Goal: Task Accomplishment & Management: Use online tool/utility

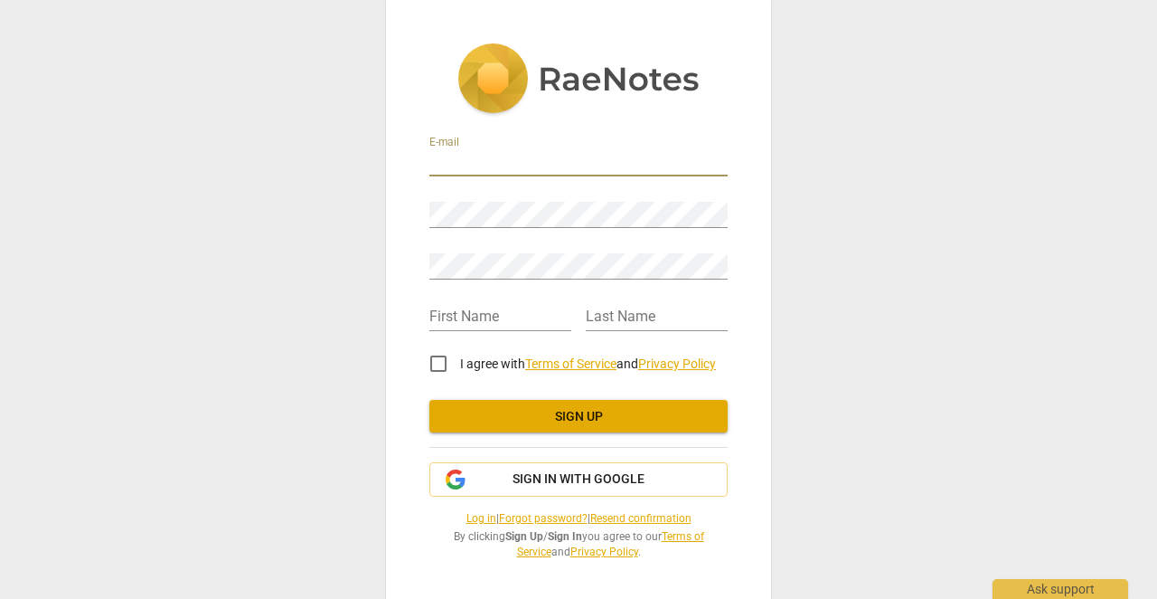
type input "[EMAIL_ADDRESS][PERSON_NAME][DOMAIN_NAME]"
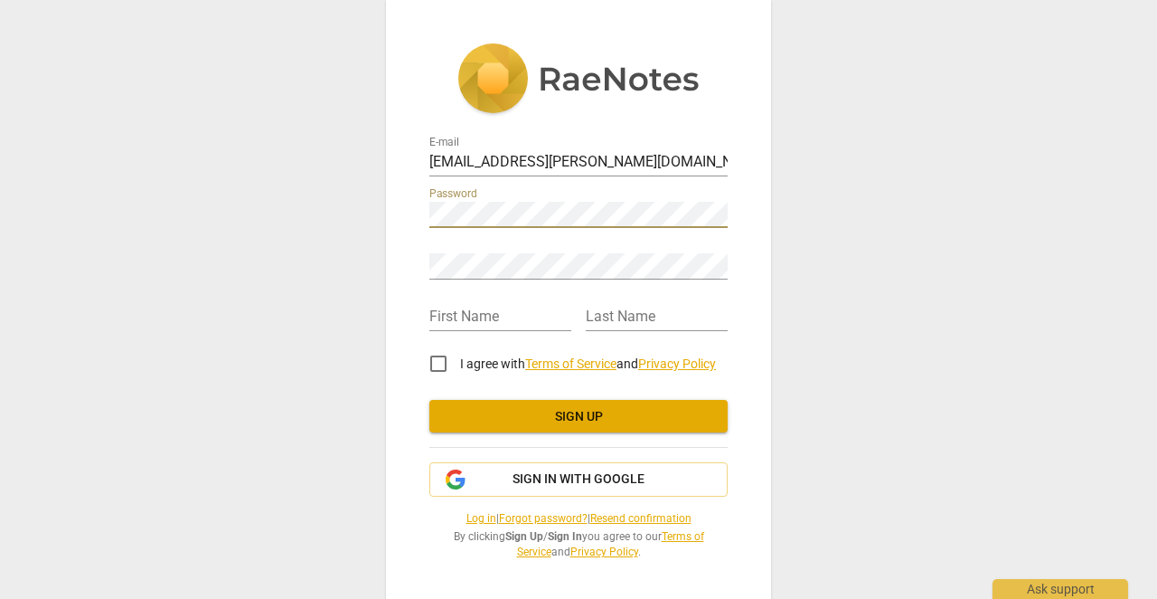
click at [804, 233] on div "E-mail [EMAIL_ADDRESS][PERSON_NAME][DOMAIN_NAME] Password Retype Password First…" at bounding box center [578, 299] width 1157 height 599
type input "Imran"
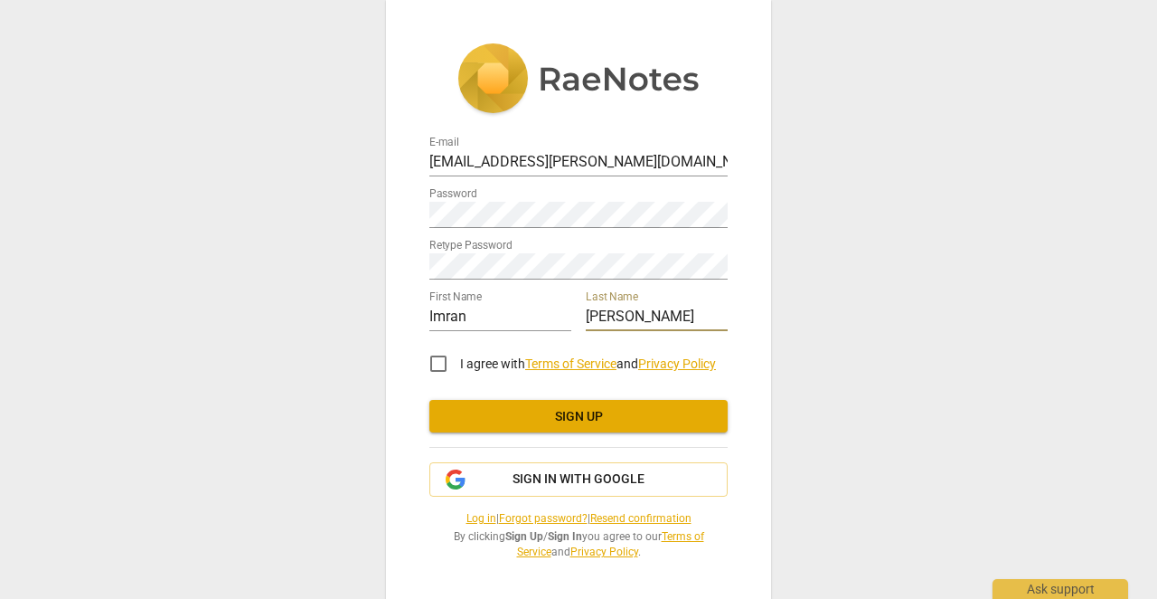
type input "[PERSON_NAME]"
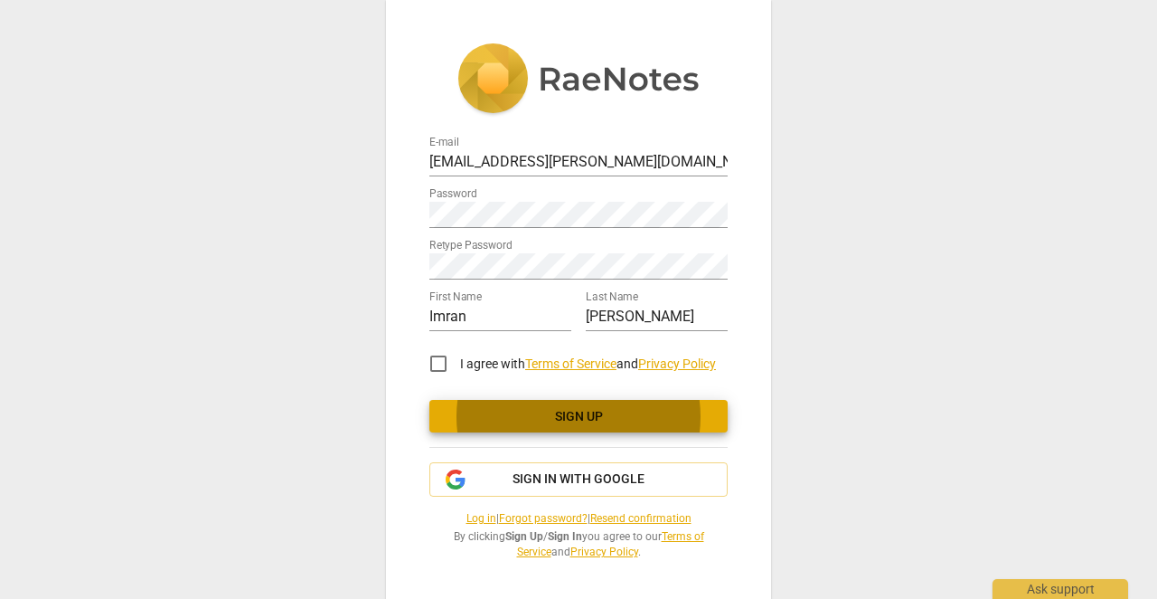
click at [440, 359] on input "I agree with Terms of Service and Privacy Policy" at bounding box center [438, 363] width 43 height 43
checkbox input "true"
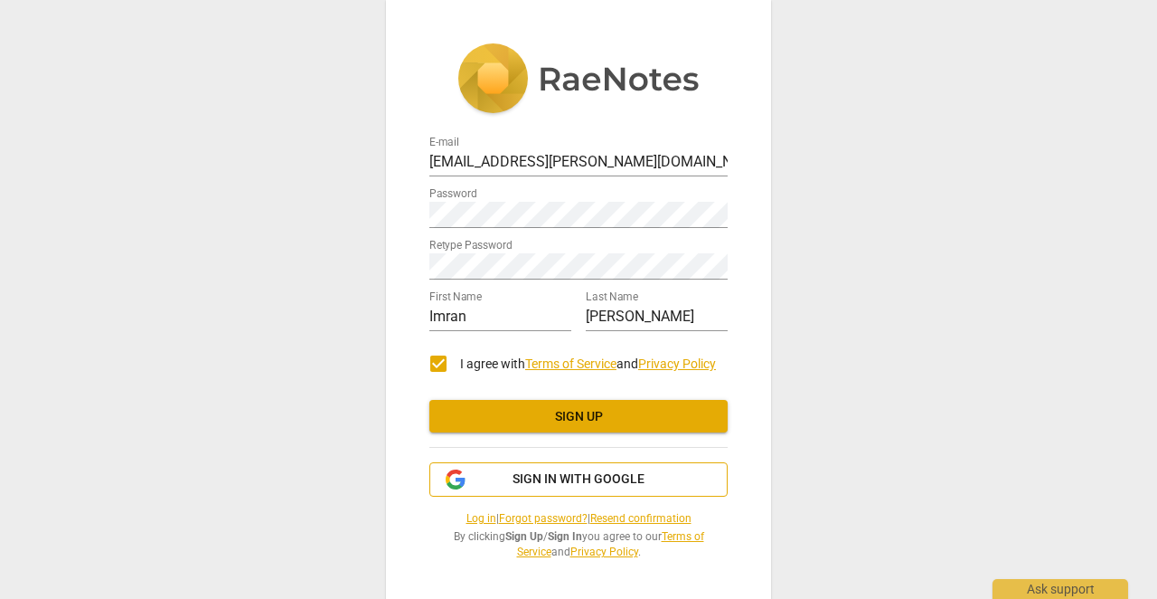
click at [519, 481] on span "Sign in with Google" at bounding box center [579, 479] width 132 height 18
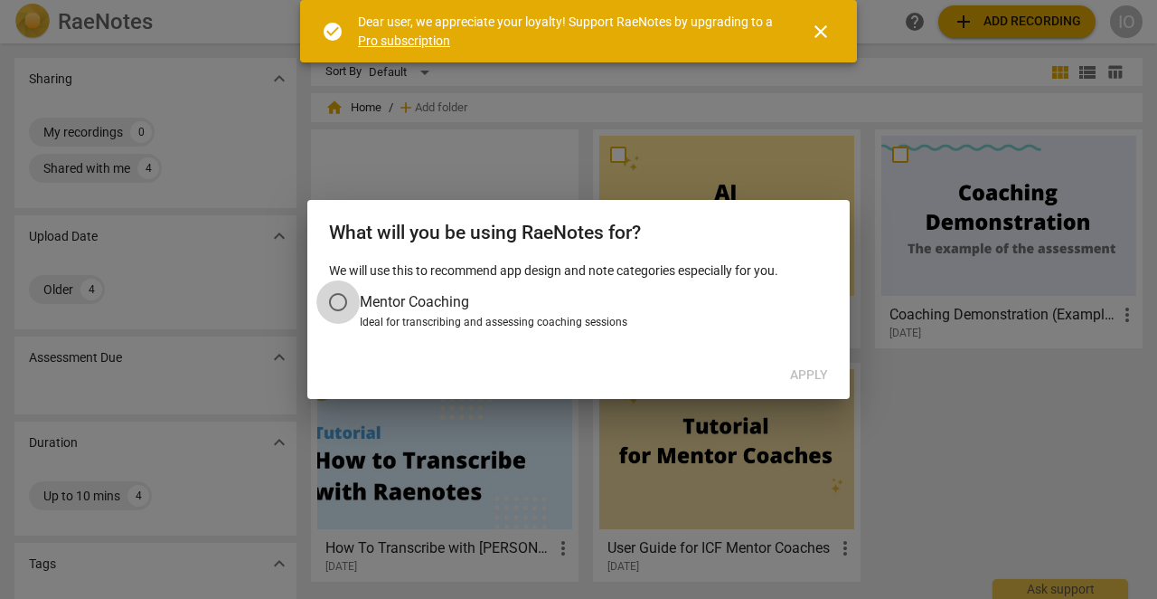
click at [344, 302] on input "Mentor Coaching" at bounding box center [337, 301] width 43 height 43
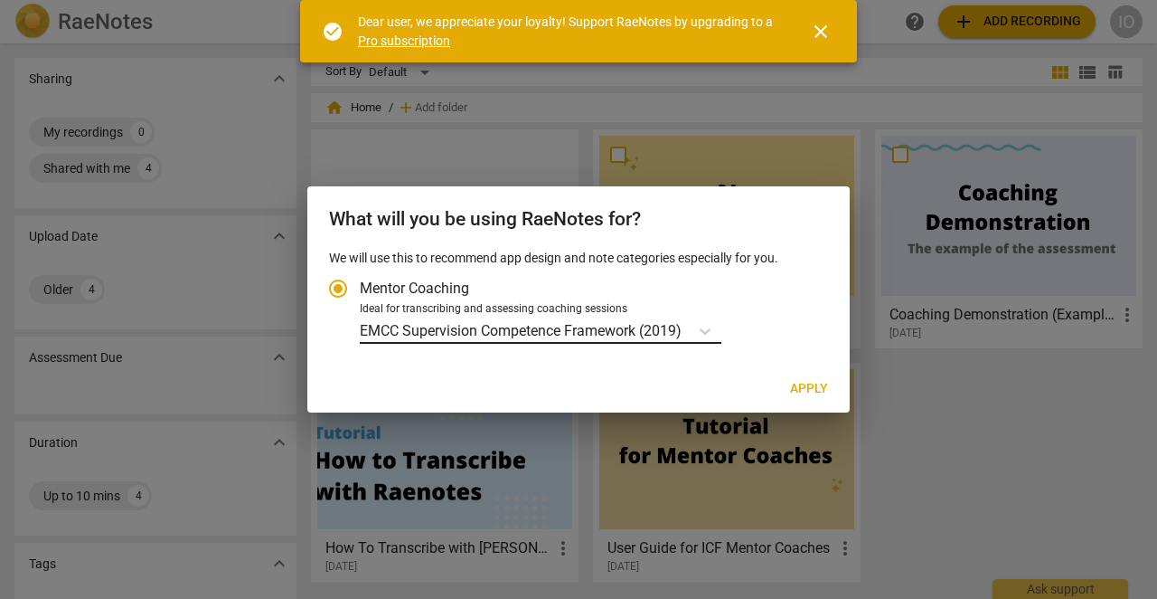
click at [626, 331] on p "EMCC Supervision Competence Framework (2019)" at bounding box center [521, 330] width 322 height 21
click at [0, 0] on input "Ideal for transcribing and assessing coaching sessions EMCC Supervision Compete…" at bounding box center [0, 0] width 0 height 0
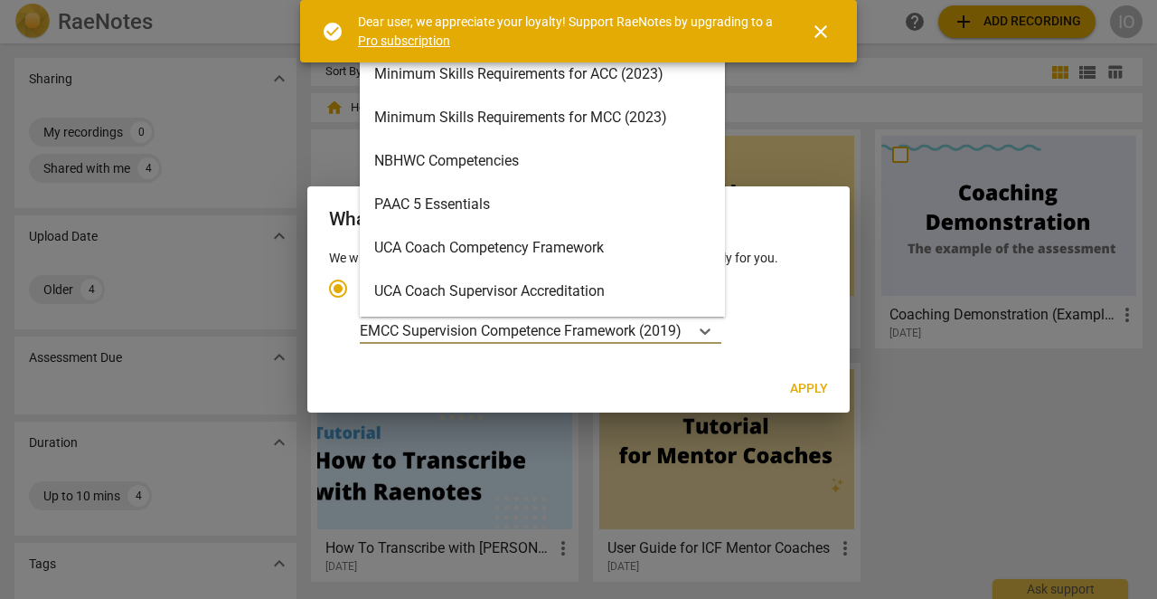
scroll to position [430, 0]
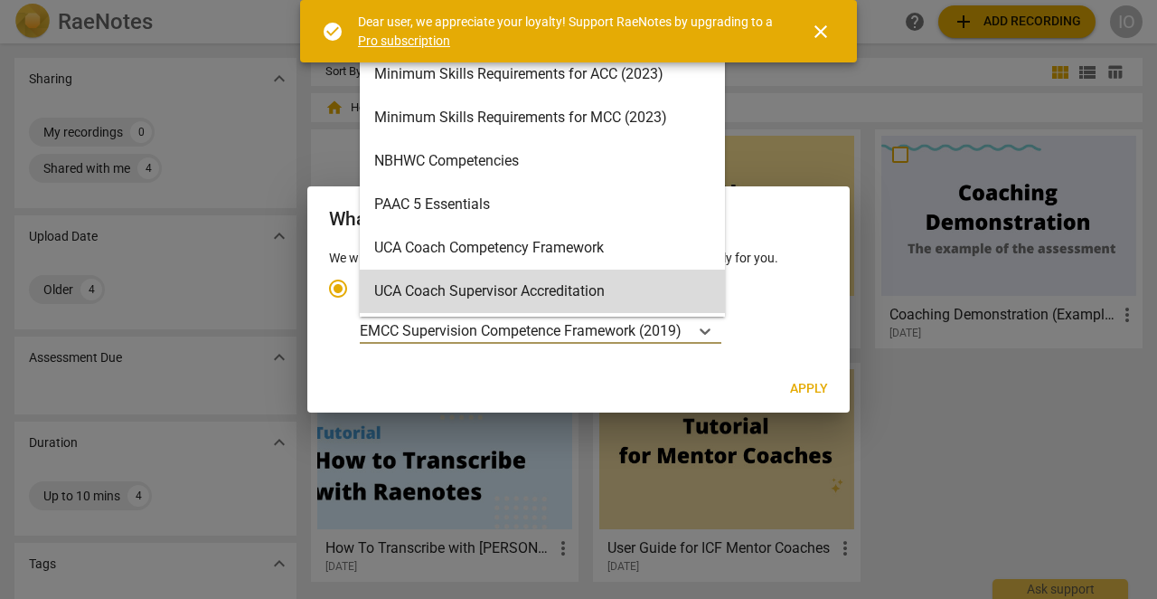
click at [618, 376] on div "Apply" at bounding box center [578, 389] width 535 height 33
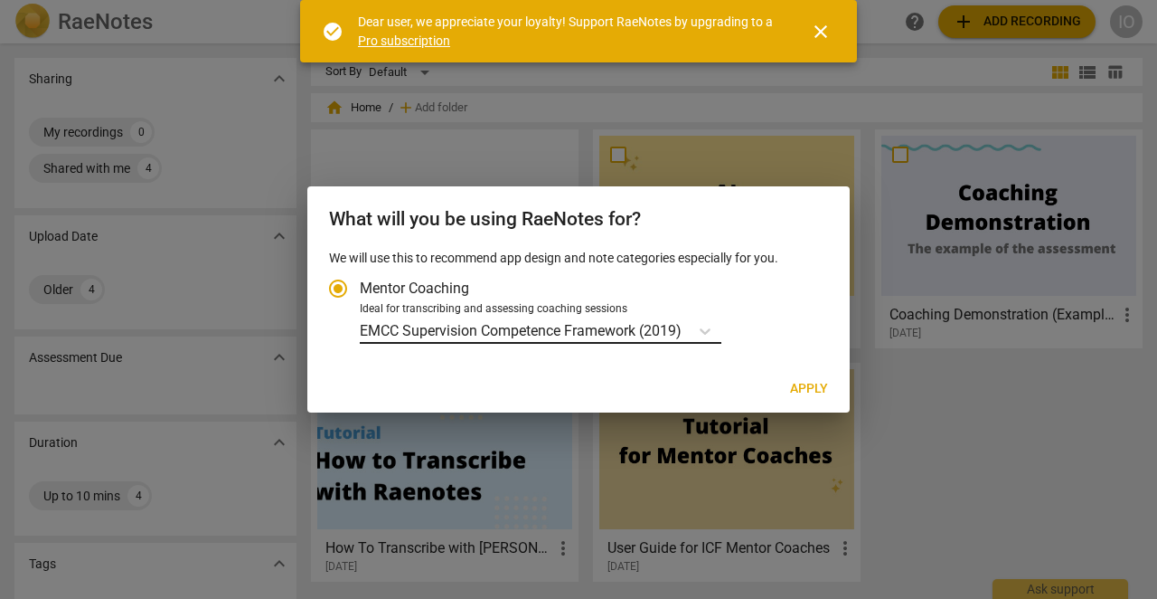
click at [578, 326] on p "EMCC Supervision Competence Framework (2019)" at bounding box center [521, 330] width 322 height 21
click at [0, 0] on input "Ideal for transcribing and assessing coaching sessions EMCC Supervision Compete…" at bounding box center [0, 0] width 0 height 0
click at [578, 326] on p "EMCC Supervision Competence Framework (2019)" at bounding box center [521, 330] width 322 height 21
click at [0, 0] on input "Ideal for transcribing and assessing coaching sessions EMCC Supervision Compete…" at bounding box center [0, 0] width 0 height 0
click at [671, 331] on p "EMCC Supervision Competence Framework (2019)" at bounding box center [521, 330] width 322 height 21
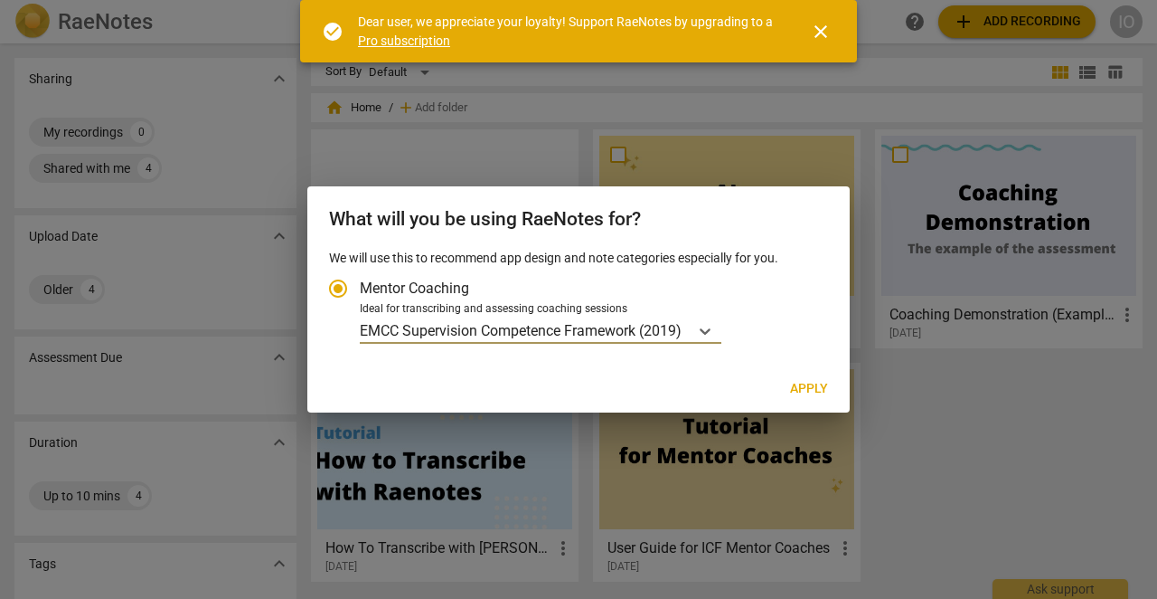
click at [0, 0] on input "Ideal for transcribing and assessing coaching sessions EMCC Supervision Compete…" at bounding box center [0, 0] width 0 height 0
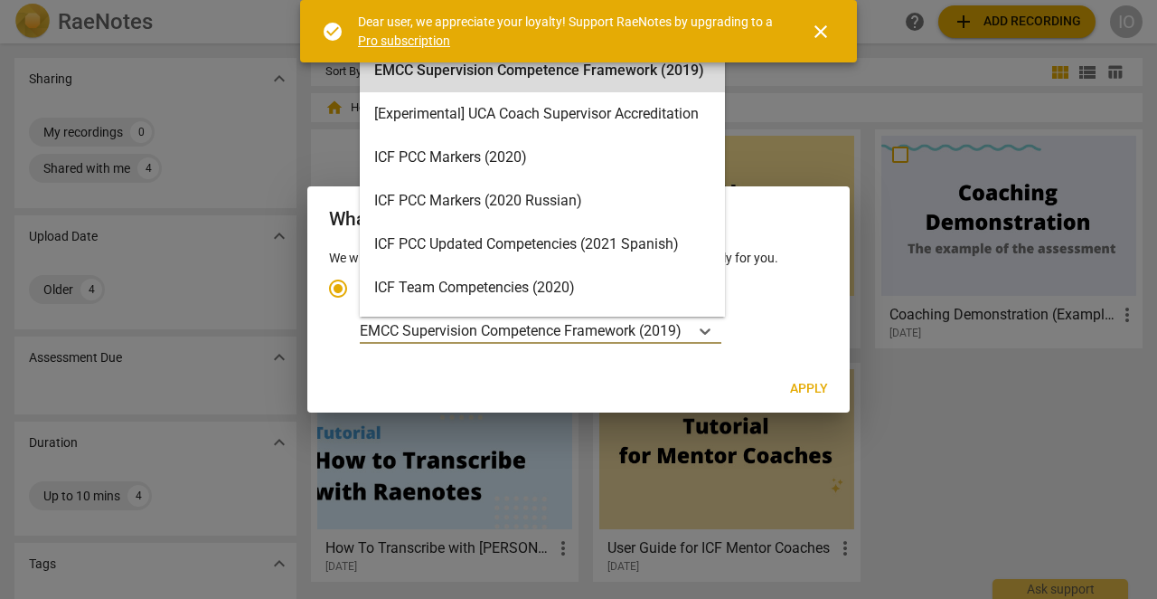
click at [671, 331] on p "EMCC Supervision Competence Framework (2019)" at bounding box center [521, 330] width 322 height 21
click at [0, 0] on input "Ideal for transcribing and assessing coaching sessions EMCC Supervision Compete…" at bounding box center [0, 0] width 0 height 0
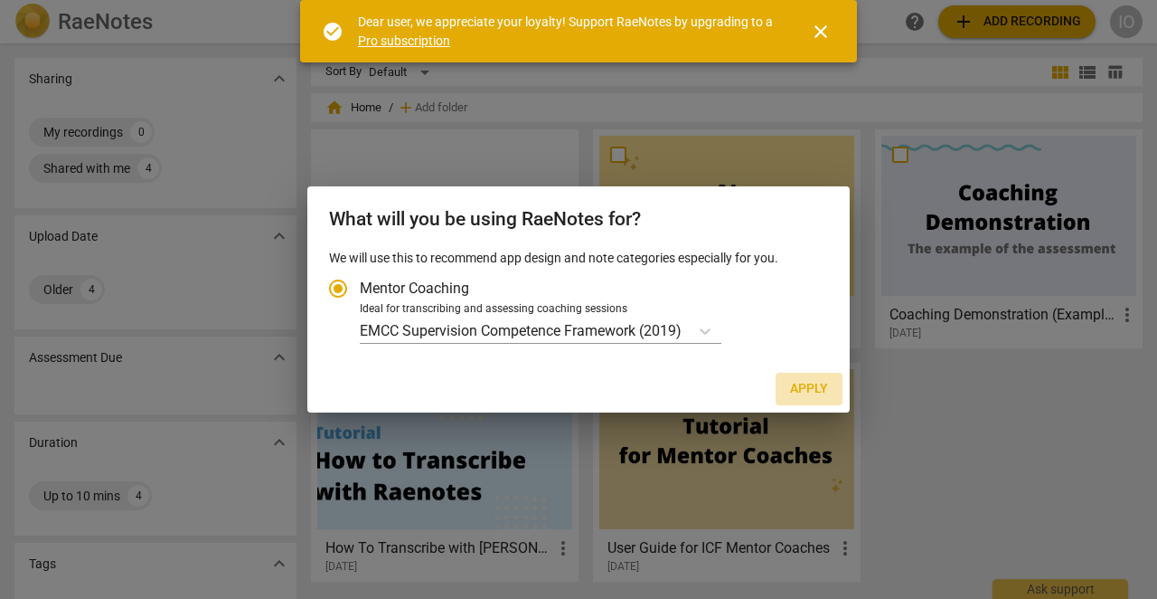
click at [815, 385] on span "Apply" at bounding box center [809, 389] width 38 height 18
radio input "false"
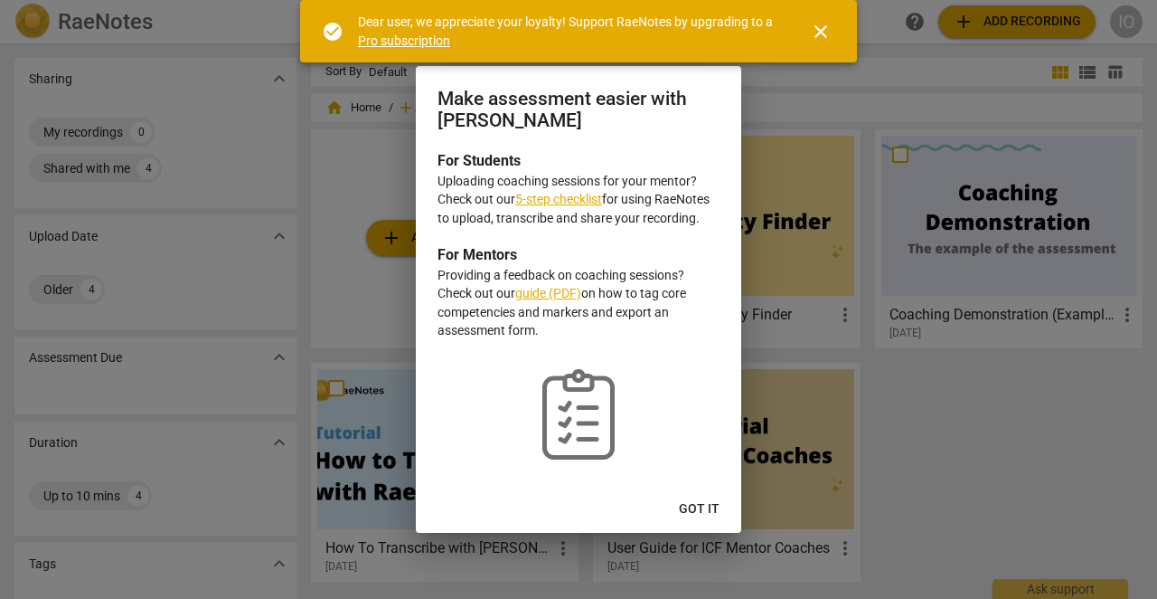
click at [542, 204] on link "5-step checklist" at bounding box center [558, 199] width 87 height 14
click at [693, 505] on span "Got it" at bounding box center [699, 509] width 41 height 18
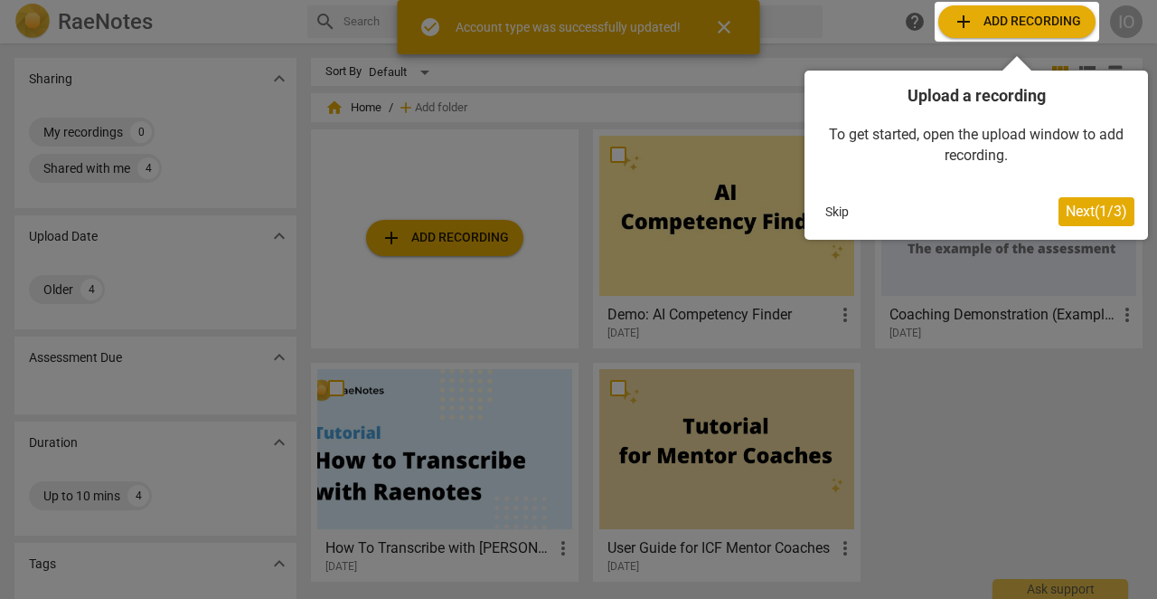
click at [980, 38] on div at bounding box center [1017, 22] width 165 height 40
click at [981, 32] on div at bounding box center [1017, 22] width 165 height 40
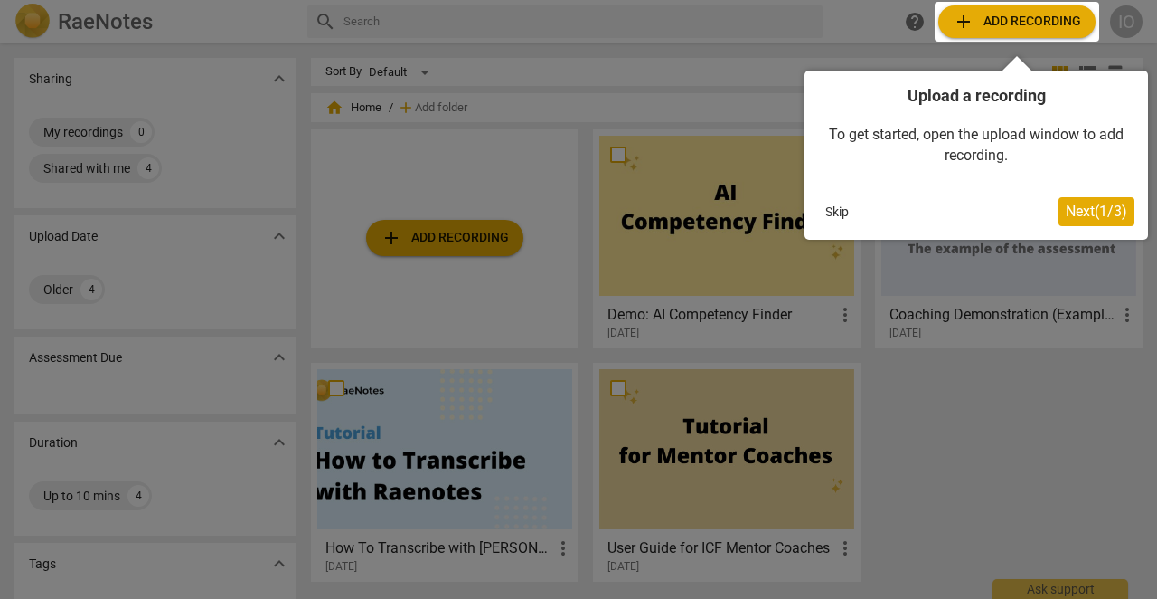
click at [1086, 212] on span "Next ( 1 / 3 )" at bounding box center [1096, 211] width 61 height 17
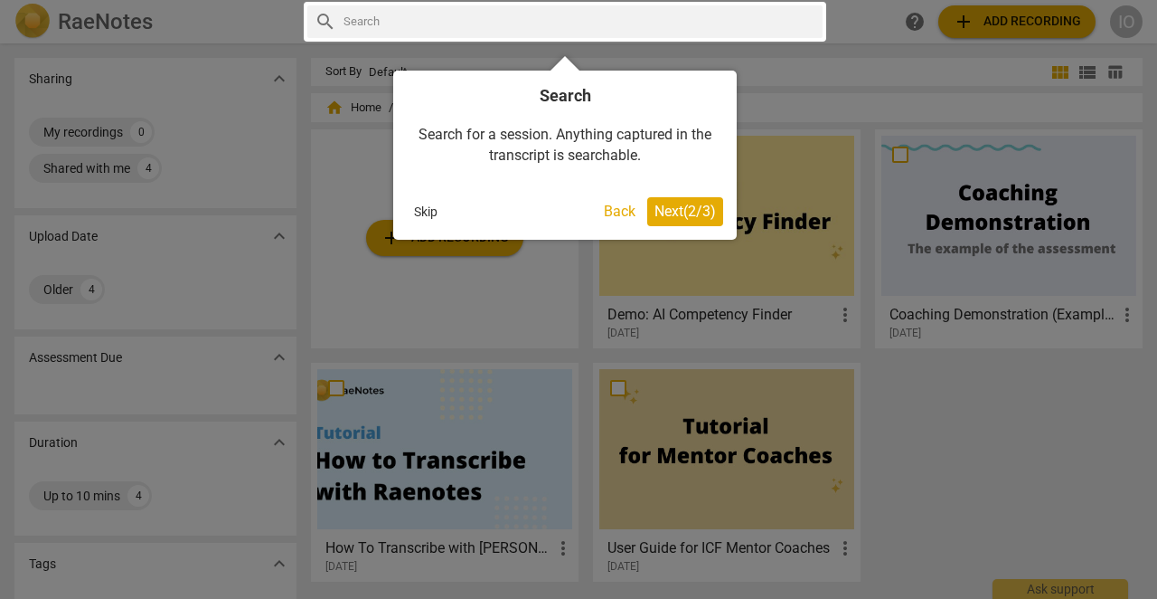
click at [695, 205] on span "Next ( 2 / 3 )" at bounding box center [685, 211] width 61 height 17
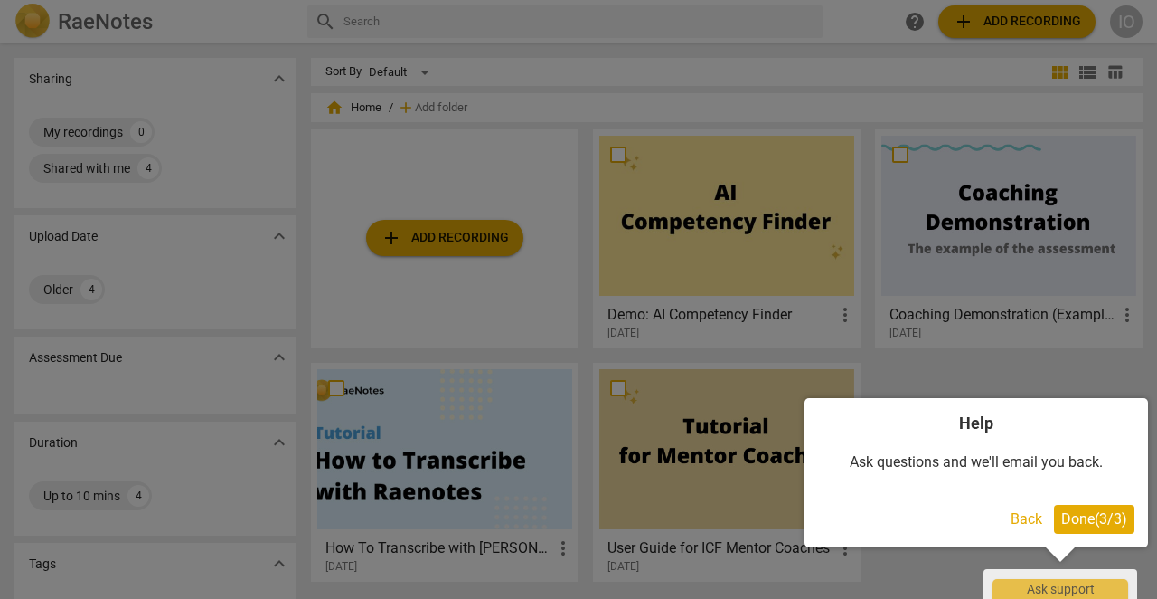
click at [1069, 510] on span "Done ( 3 / 3 )" at bounding box center [1094, 518] width 66 height 17
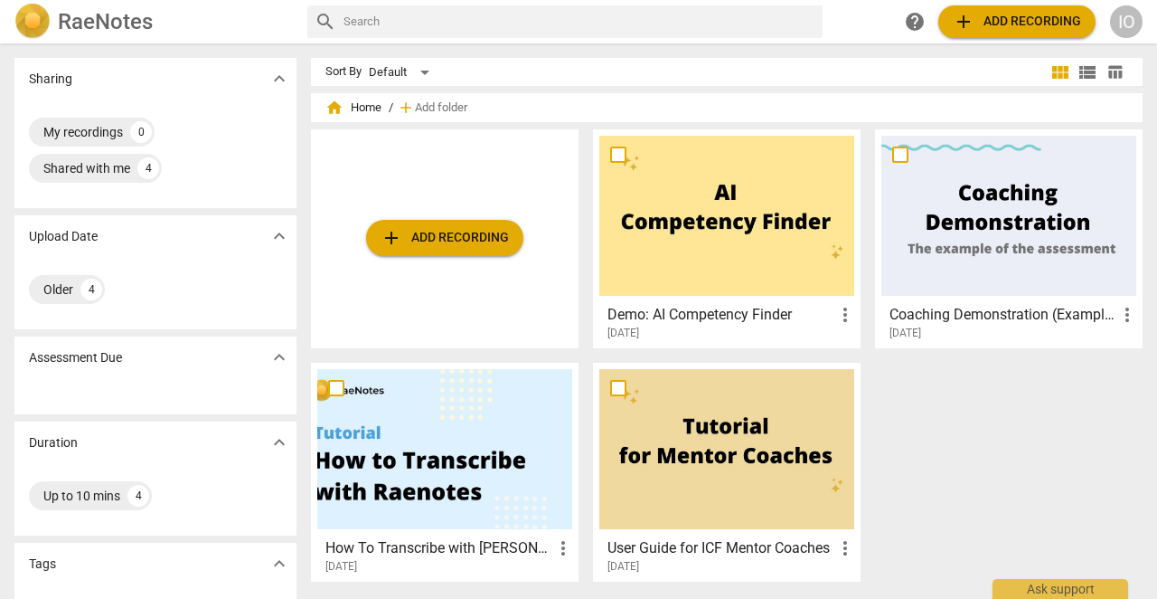
click at [1000, 21] on span "add Add recording" at bounding box center [1017, 22] width 128 height 22
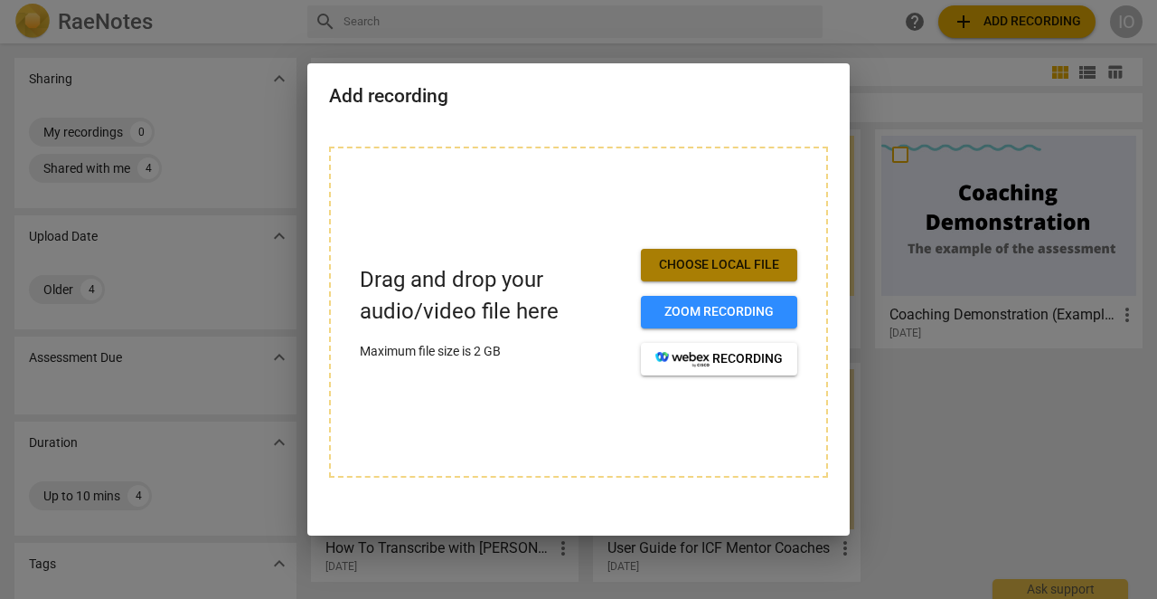
click at [719, 276] on button "Choose local file" at bounding box center [719, 265] width 156 height 33
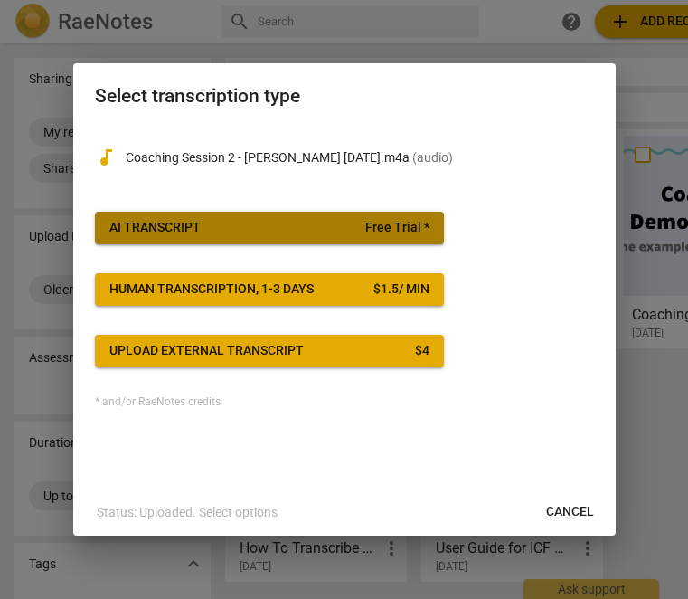
click at [184, 235] on div "AI Transcript" at bounding box center [154, 228] width 91 height 18
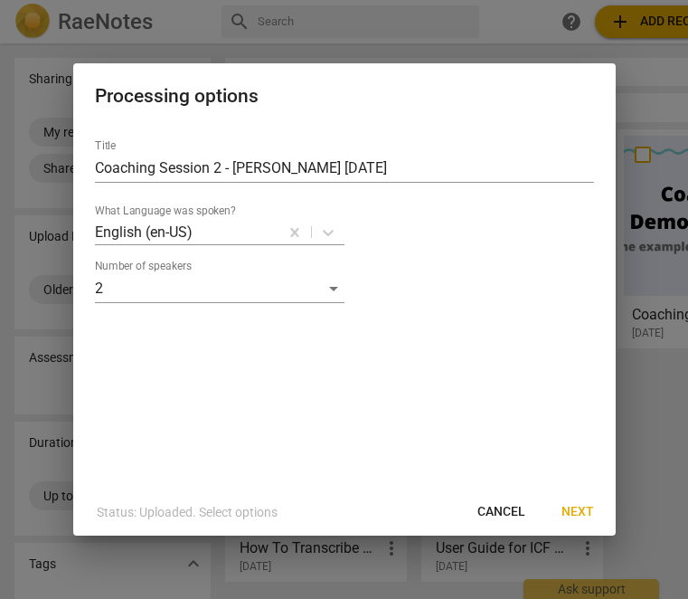
click at [584, 513] on span "Next" at bounding box center [577, 512] width 33 height 18
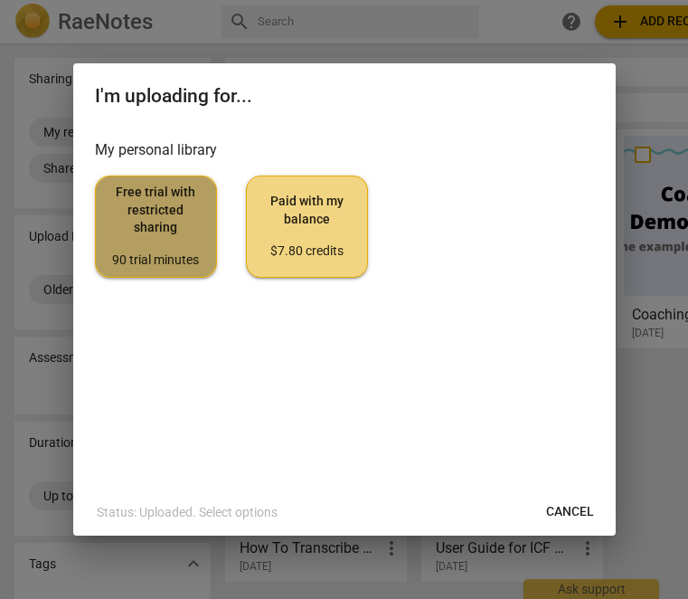
click at [172, 234] on span "Free trial with restricted sharing 90 trial minutes" at bounding box center [155, 226] width 91 height 85
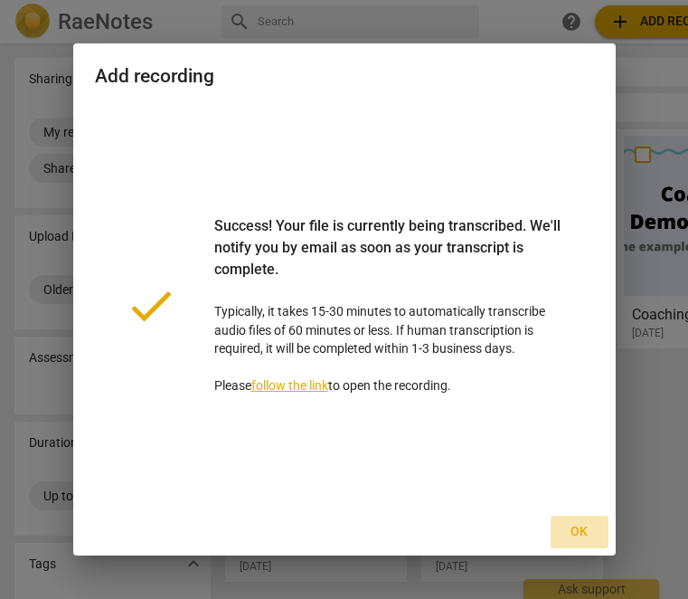
click at [571, 529] on span "Ok" at bounding box center [579, 532] width 29 height 18
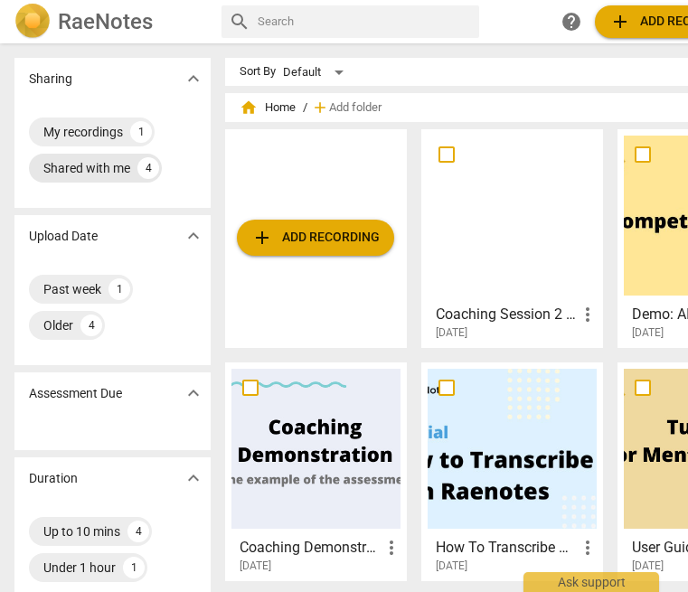
click at [80, 168] on div "Shared with me" at bounding box center [86, 168] width 87 height 18
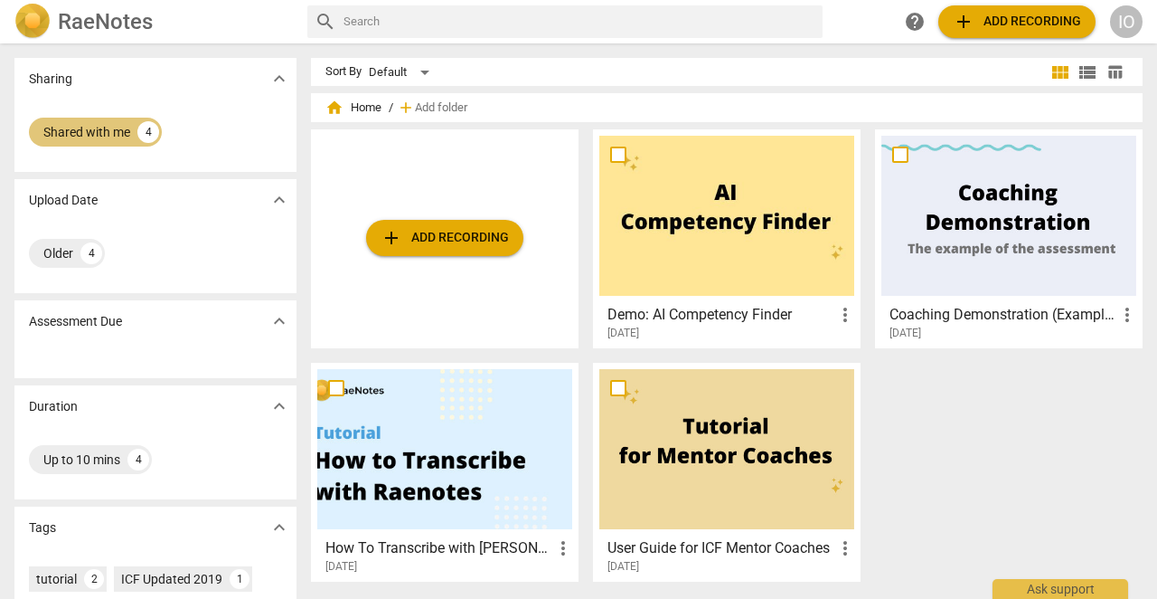
click at [124, 134] on div "Shared with me" at bounding box center [86, 132] width 87 height 18
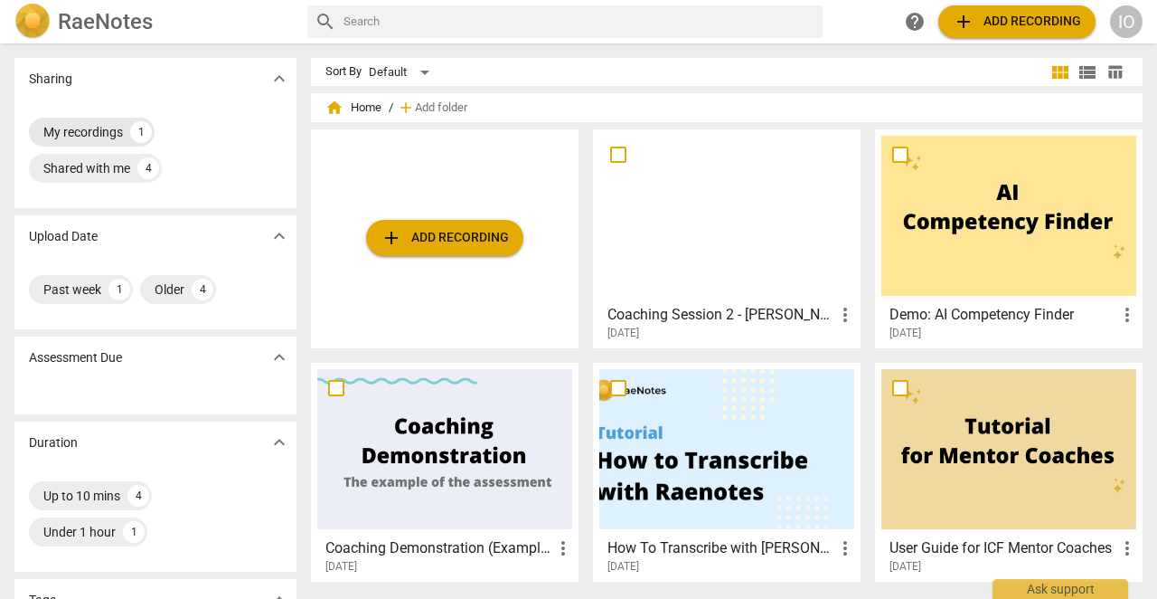
click at [123, 133] on div "My recordings" at bounding box center [83, 132] width 80 height 18
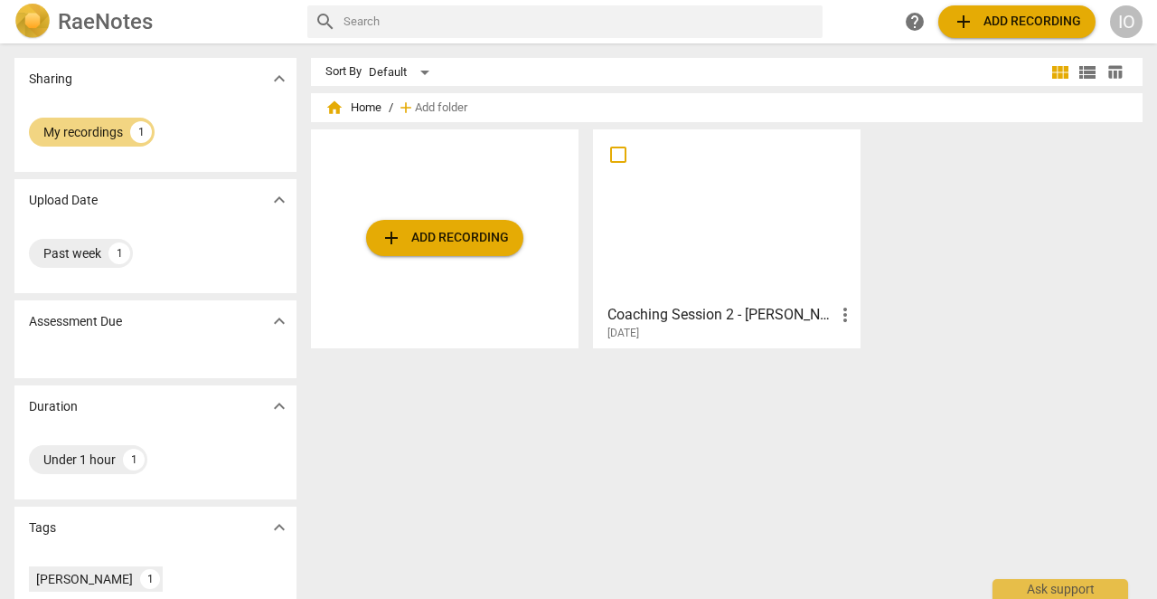
click at [712, 278] on div at bounding box center [726, 216] width 255 height 160
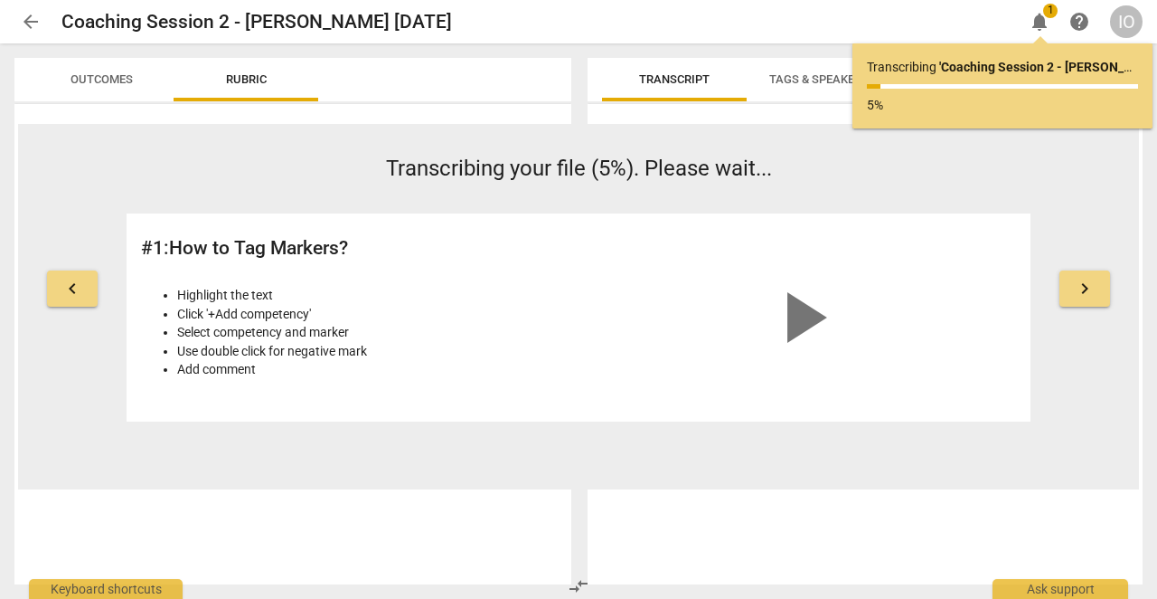
click at [1087, 297] on span "keyboard_arrow_right" at bounding box center [1085, 289] width 22 height 22
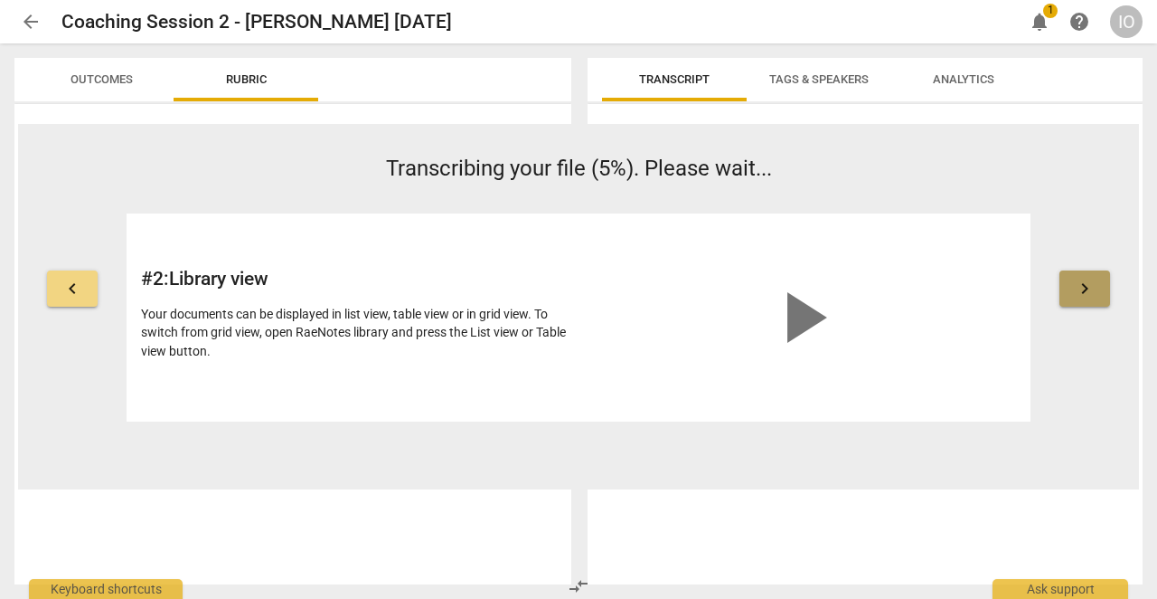
click at [1087, 297] on span "keyboard_arrow_right" at bounding box center [1085, 289] width 22 height 22
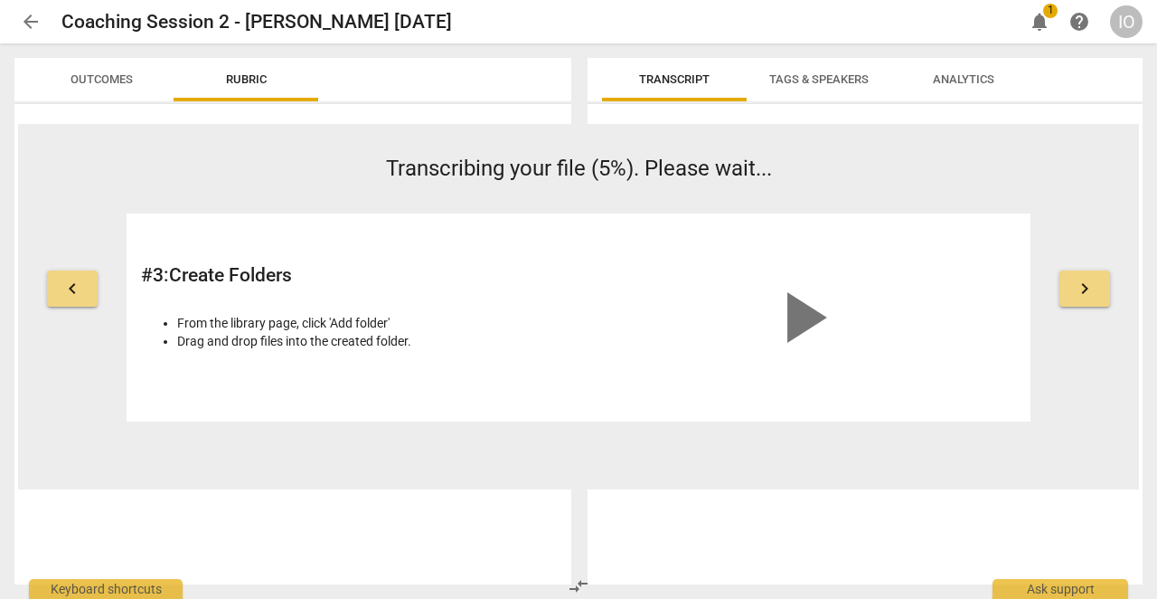
click at [1087, 297] on span "keyboard_arrow_right" at bounding box center [1085, 289] width 22 height 22
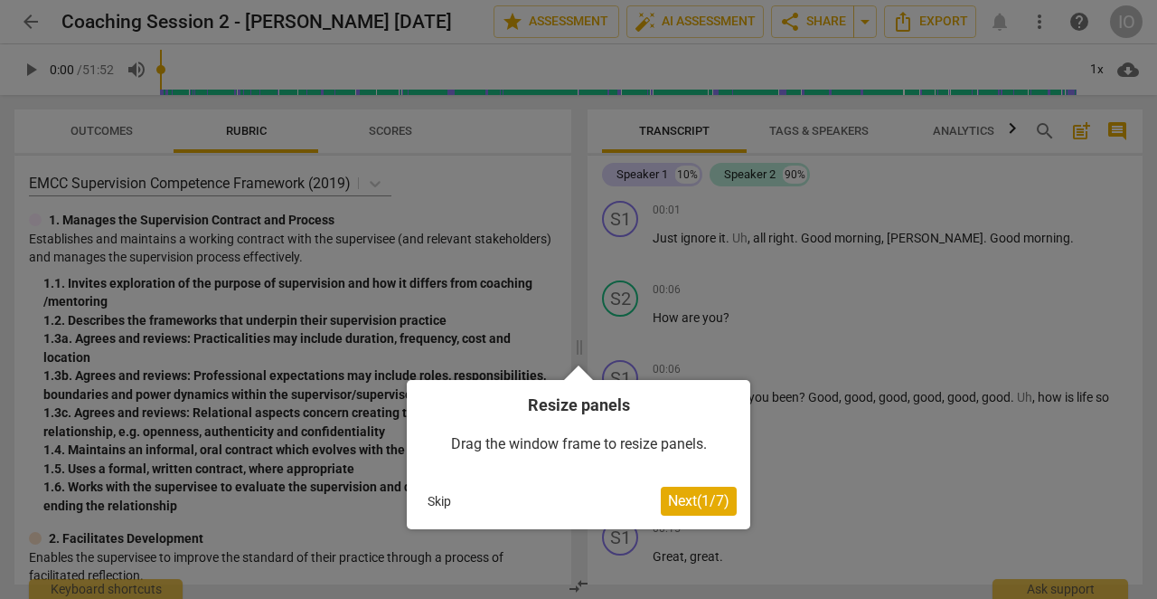
click at [715, 497] on span "Next ( 1 / 7 )" at bounding box center [698, 500] width 61 height 17
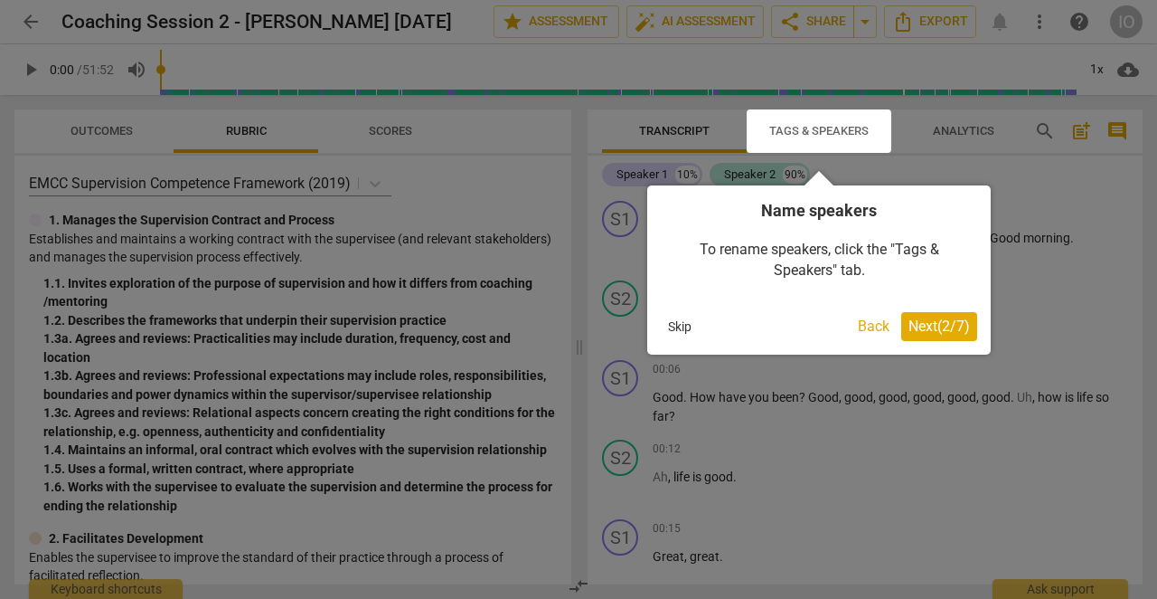
click at [920, 333] on span "Next ( 2 / 7 )" at bounding box center [939, 325] width 61 height 17
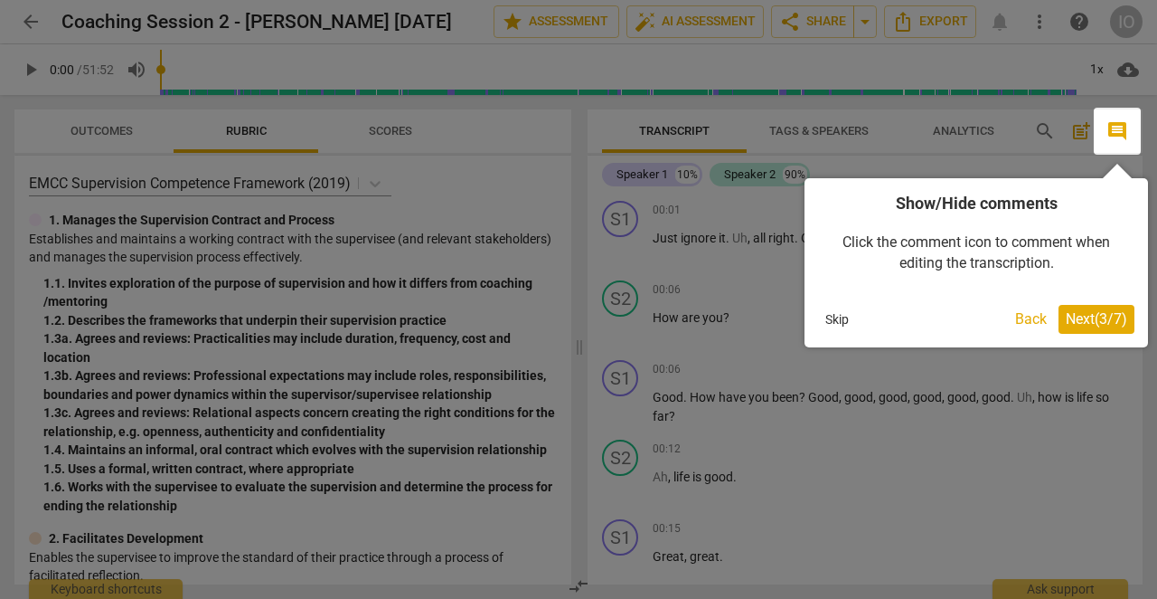
click at [1063, 328] on button "Next ( 3 / 7 )" at bounding box center [1097, 319] width 76 height 29
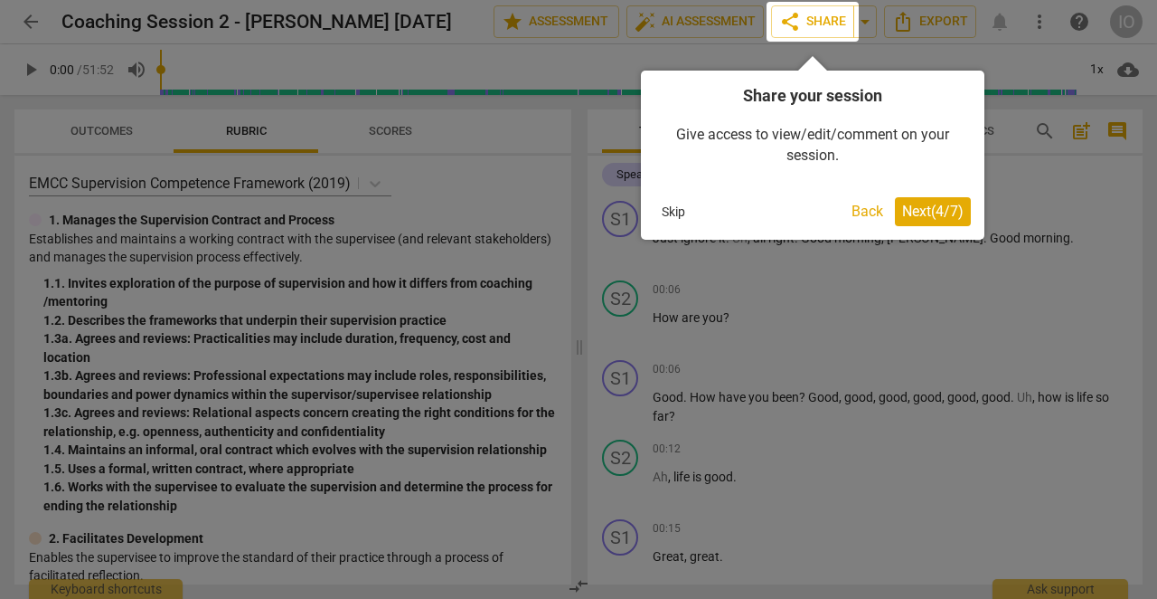
click at [958, 213] on span "Next ( 4 / 7 )" at bounding box center [932, 211] width 61 height 17
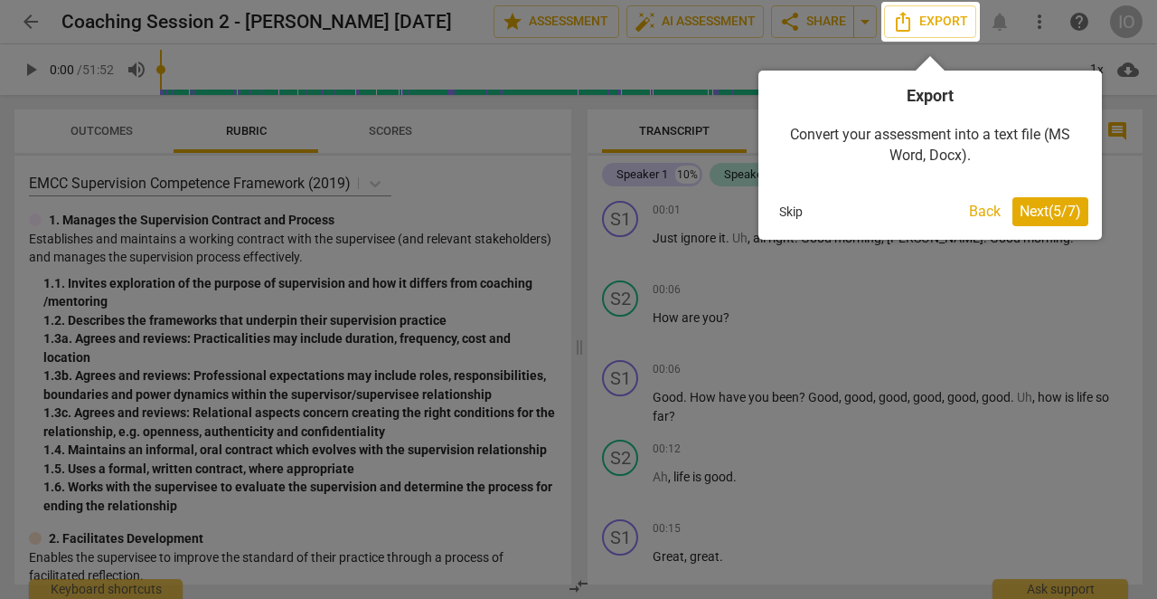
click at [1021, 213] on span "Next ( 5 / 7 )" at bounding box center [1050, 211] width 61 height 17
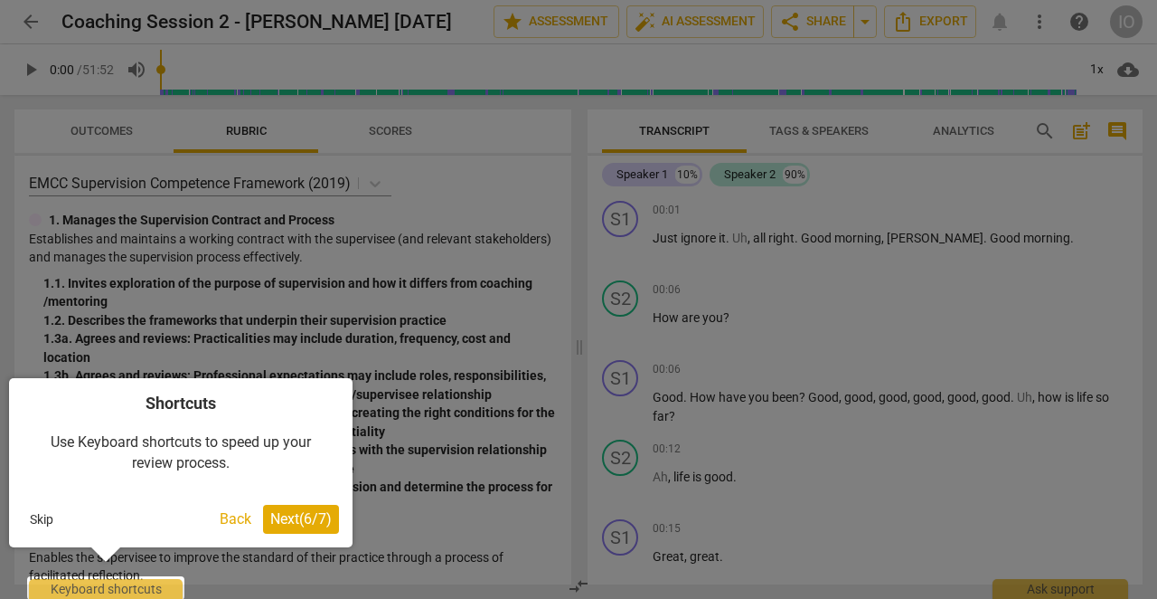
click at [316, 522] on span "Next ( 6 / 7 )" at bounding box center [300, 518] width 61 height 17
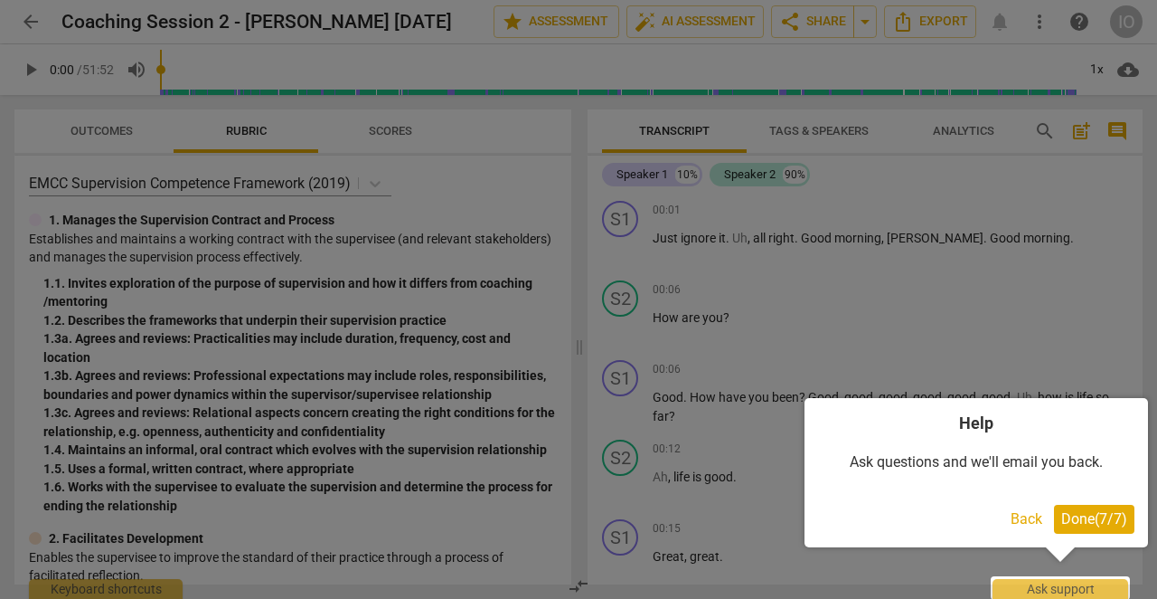
click at [1074, 514] on span "Done ( 7 / 7 )" at bounding box center [1094, 518] width 66 height 17
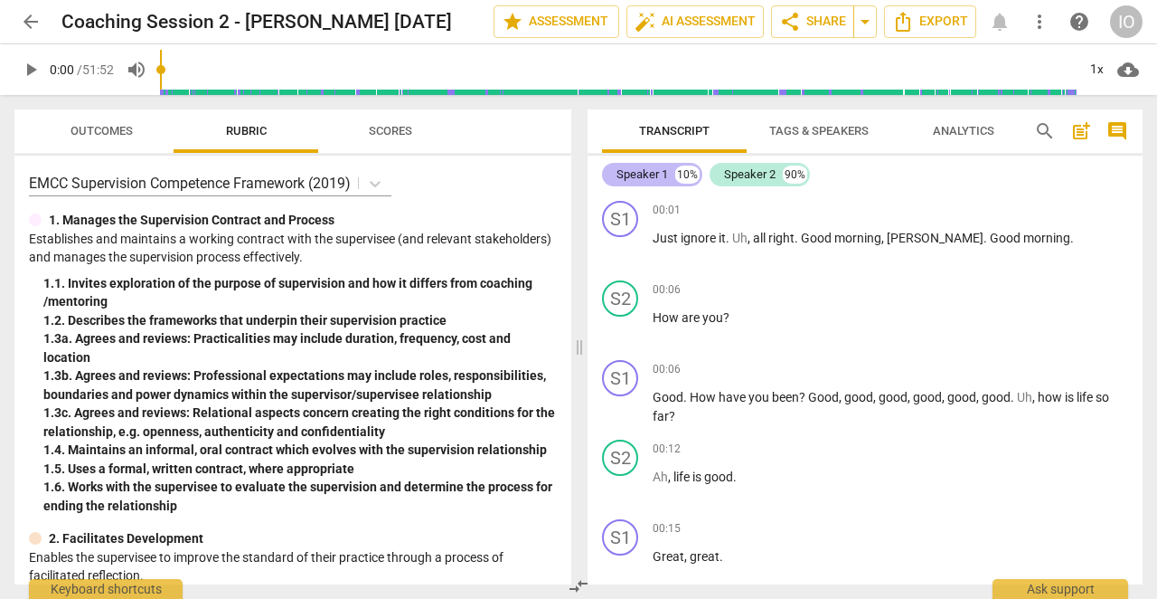
click at [669, 182] on div "Speaker 1 10%" at bounding box center [652, 175] width 100 height 24
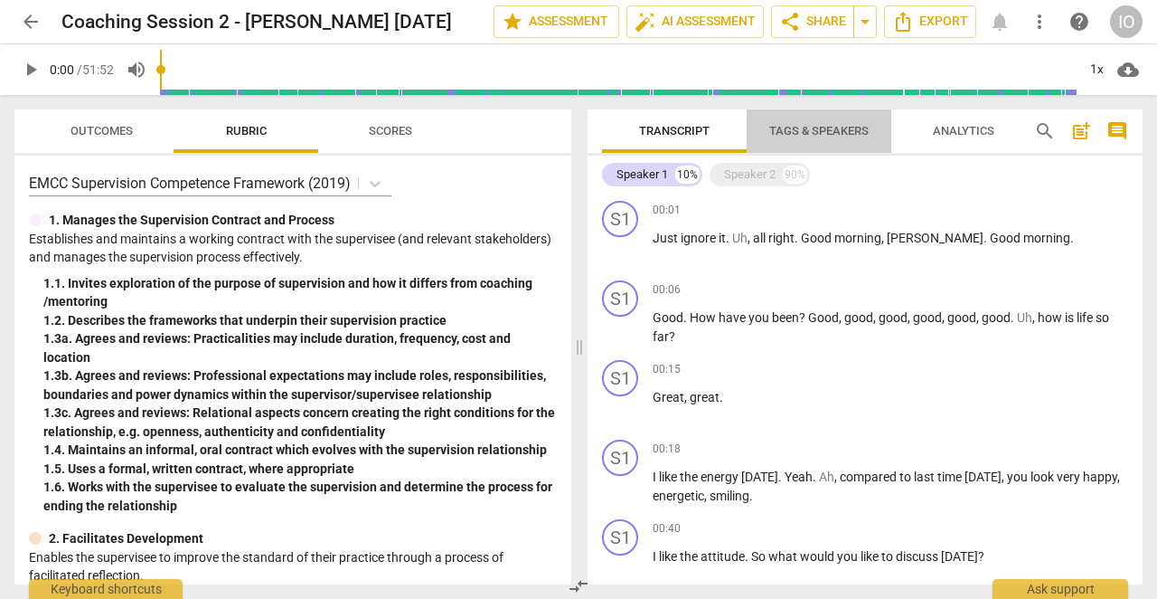
click at [810, 138] on span "Tags & Speakers" at bounding box center [819, 131] width 143 height 24
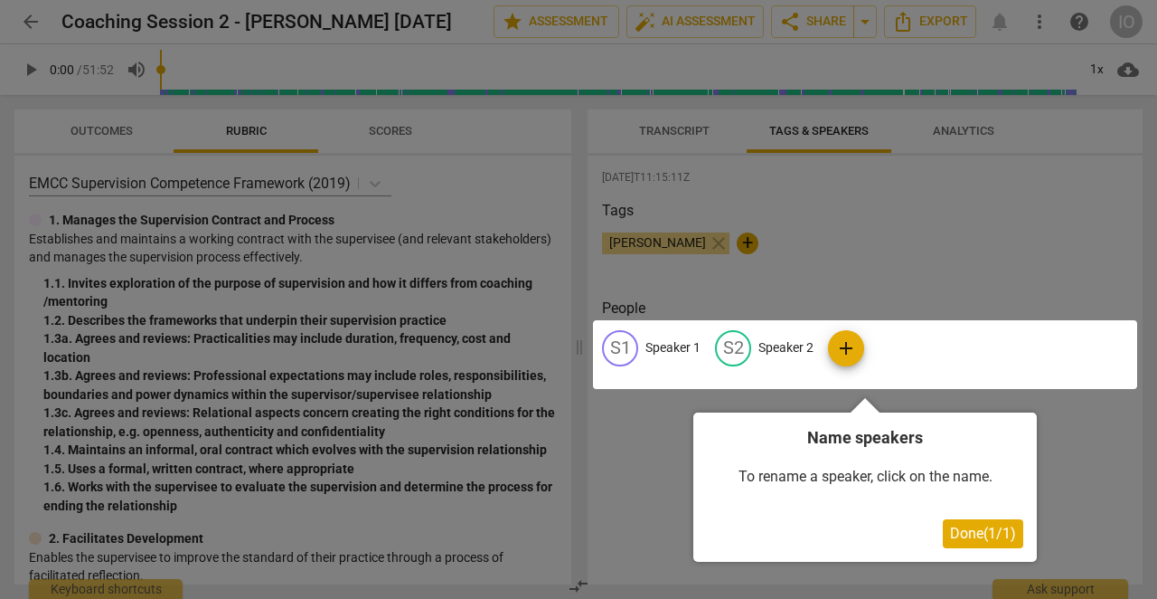
drag, startPoint x: 665, startPoint y: 241, endPoint x: 654, endPoint y: 308, distance: 67.8
click at [654, 308] on div at bounding box center [578, 299] width 1157 height 599
click at [986, 533] on span "Done ( 1 / 1 )" at bounding box center [983, 532] width 66 height 17
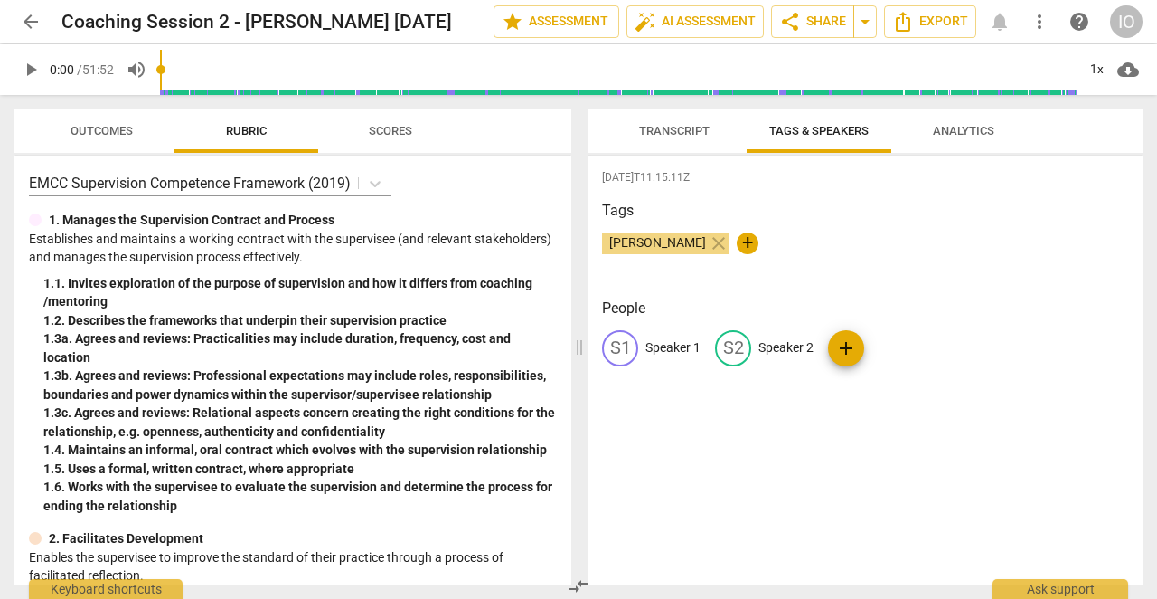
click at [667, 246] on span "Imran Osman" at bounding box center [657, 242] width 111 height 14
click at [629, 345] on span "edit" at bounding box center [620, 348] width 22 height 22
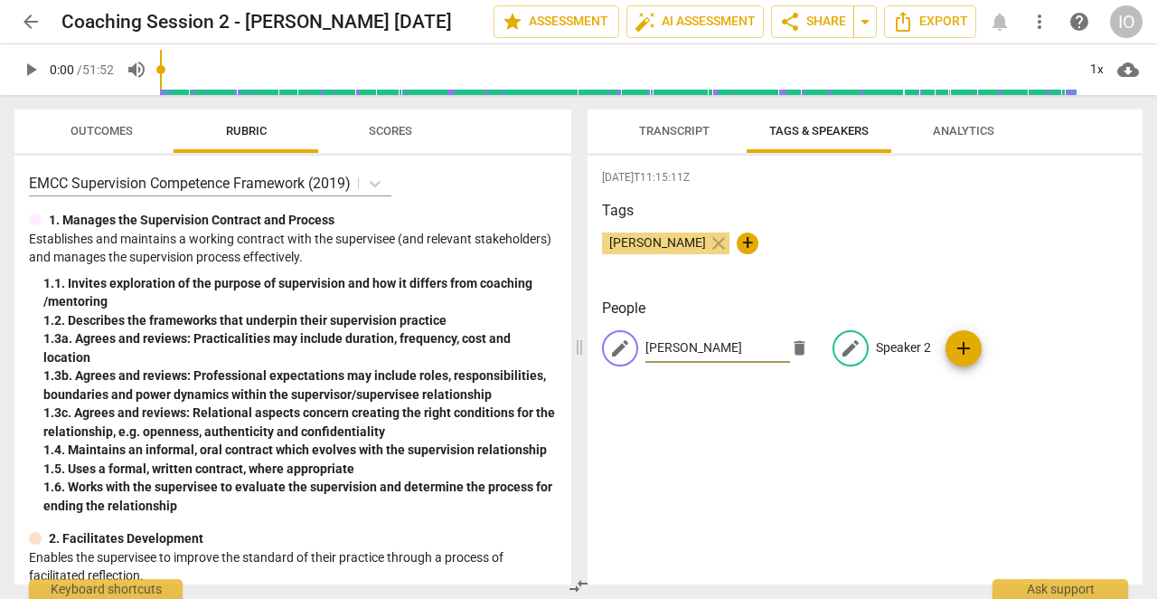
type input "Imran Osman"
click at [882, 344] on p "Speaker 2" at bounding box center [903, 347] width 55 height 19
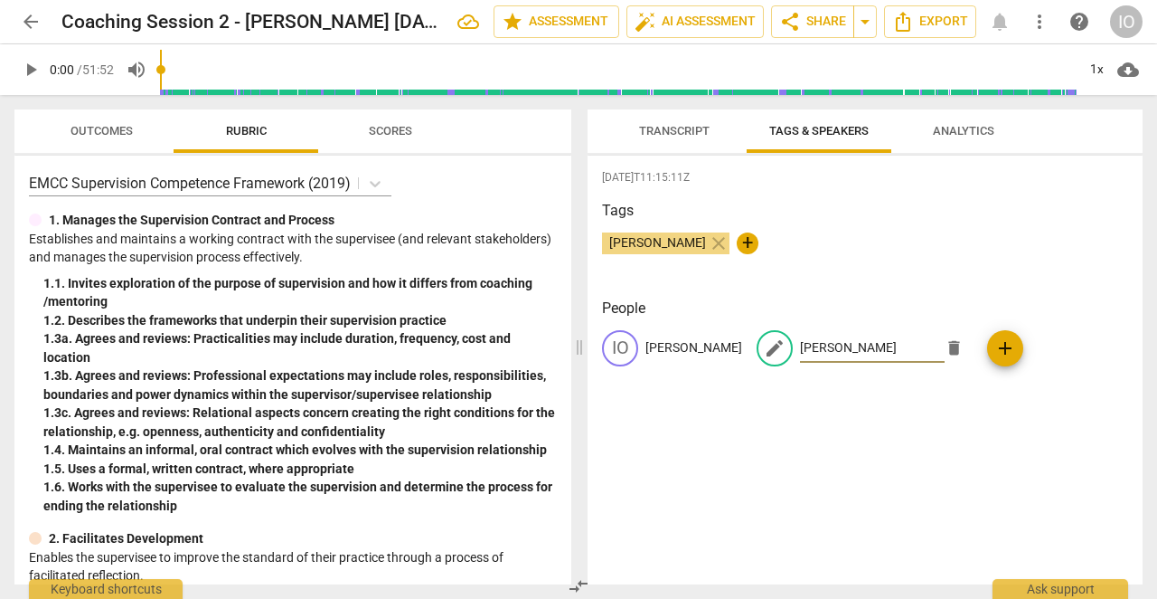
type input "Vincent Koech"
click at [1012, 405] on div "2025-09-09T11:15:11Z Tags Imran Osman close + People IO Imran Osman edit Vincen…" at bounding box center [865, 370] width 555 height 429
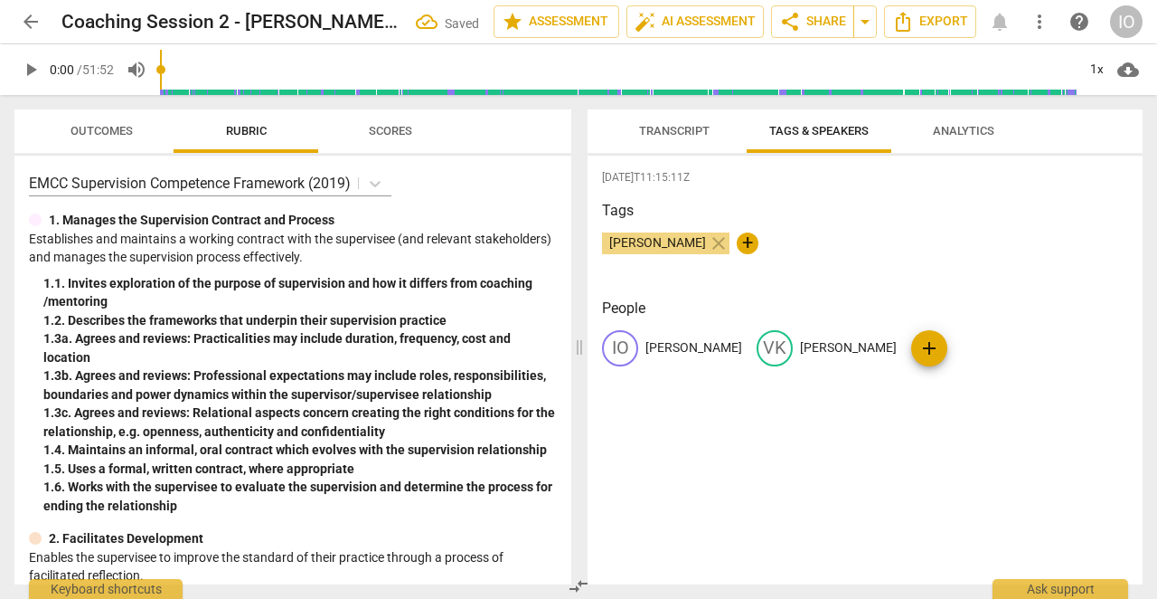
click at [673, 139] on span "Transcript" at bounding box center [675, 131] width 114 height 24
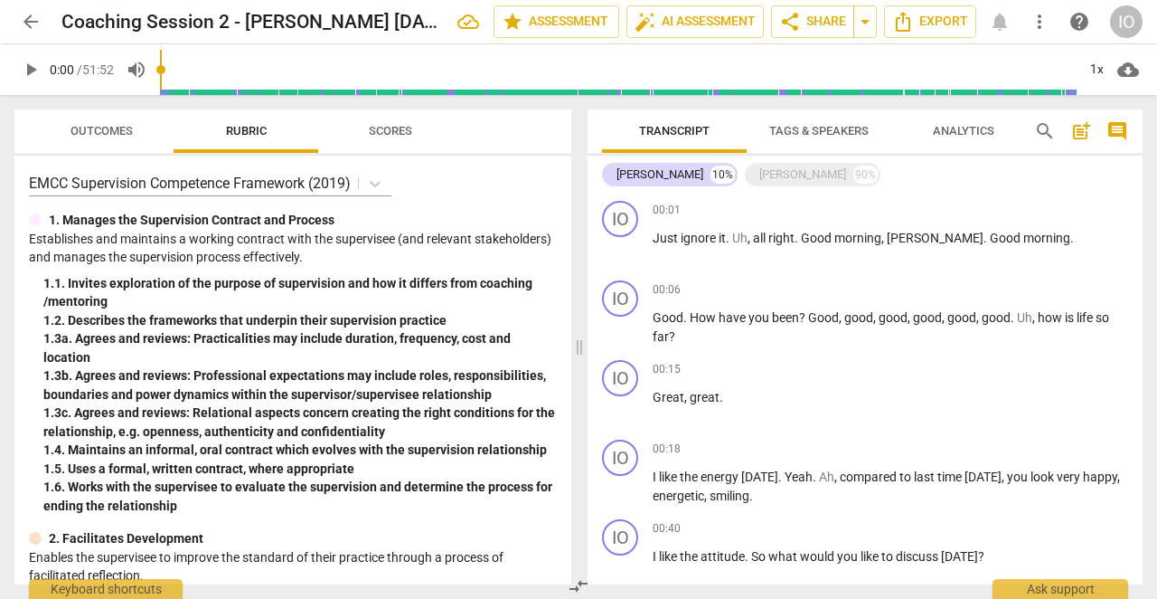
click at [674, 137] on span "Transcript" at bounding box center [674, 131] width 71 height 14
click at [952, 31] on span "Export" at bounding box center [930, 22] width 76 height 22
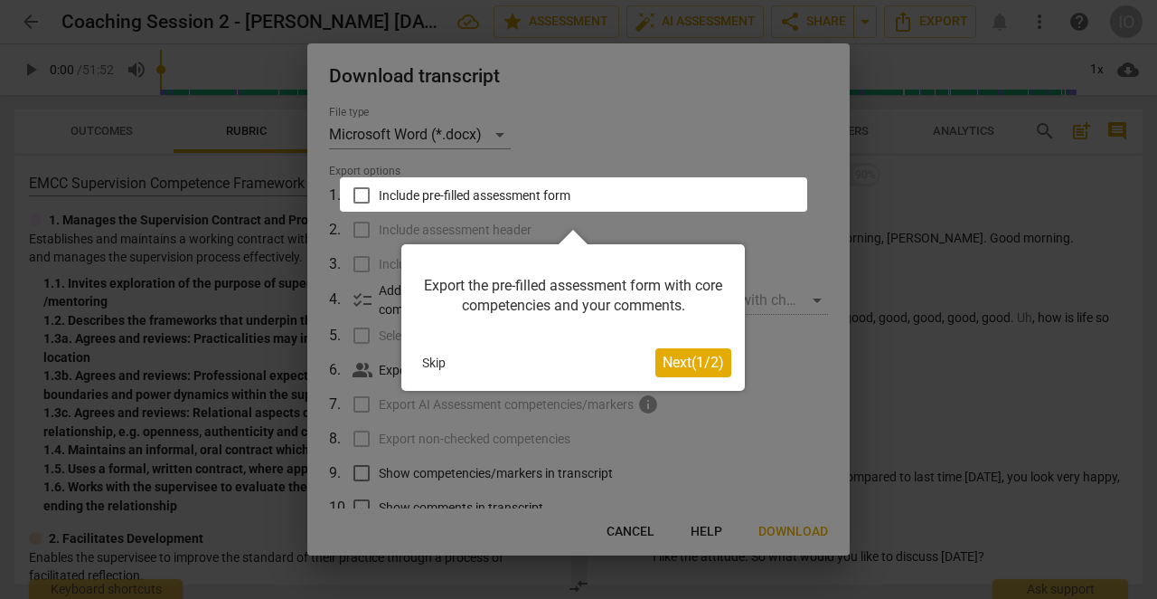
click at [678, 354] on span "Next ( 1 / 2 )" at bounding box center [693, 362] width 61 height 17
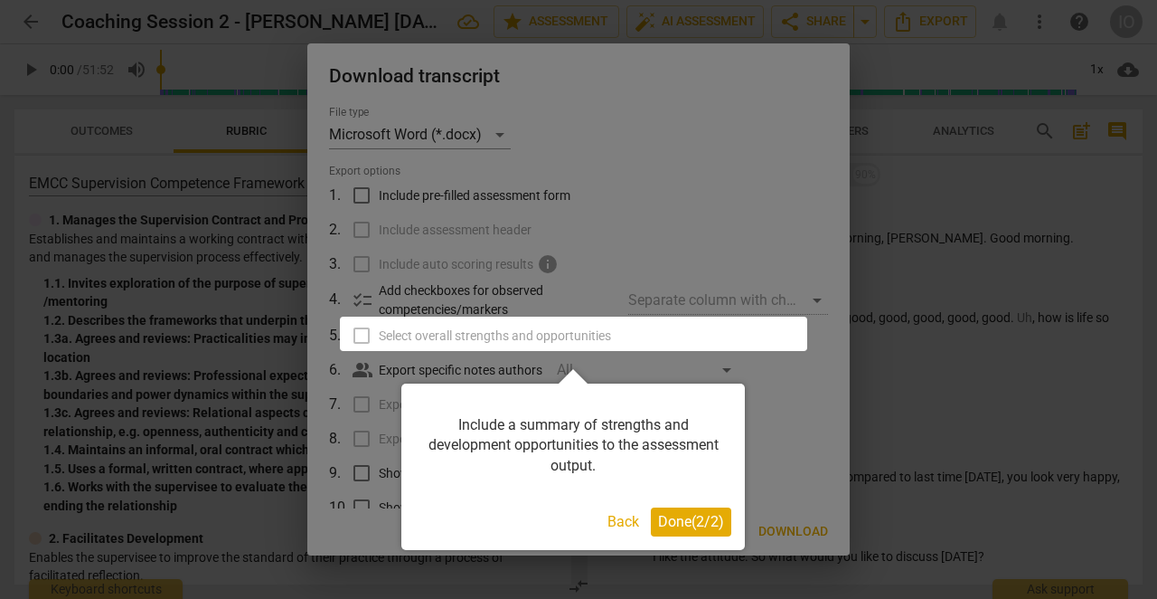
click at [692, 520] on span "Done ( 2 / 2 )" at bounding box center [691, 521] width 66 height 17
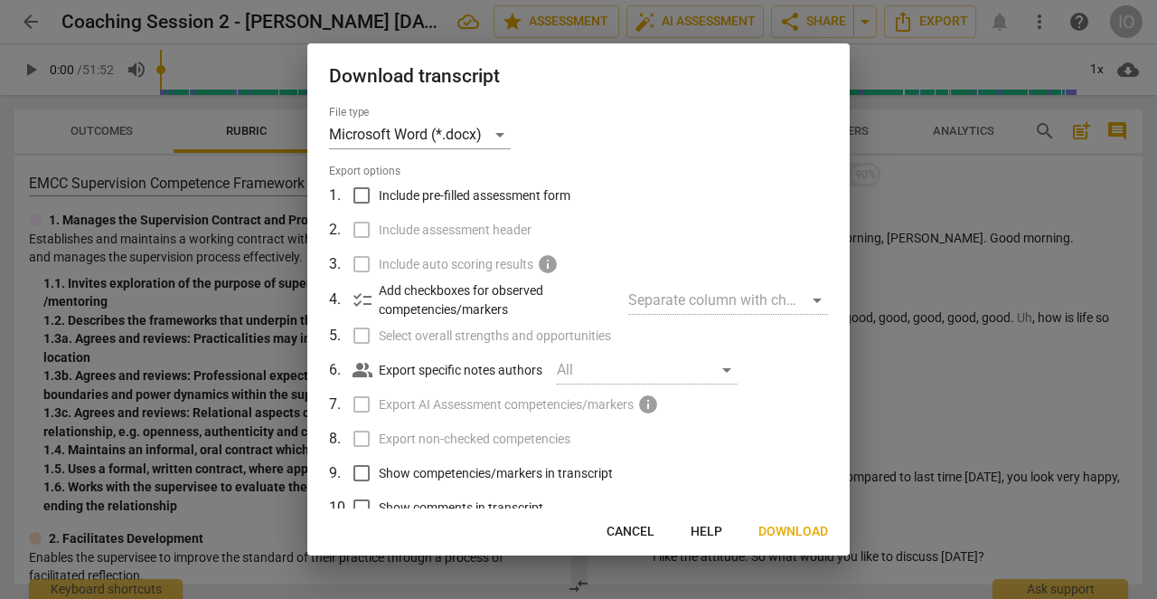
click at [365, 197] on input "Include pre-filled assessment form" at bounding box center [361, 195] width 34 height 34
checkbox input "true"
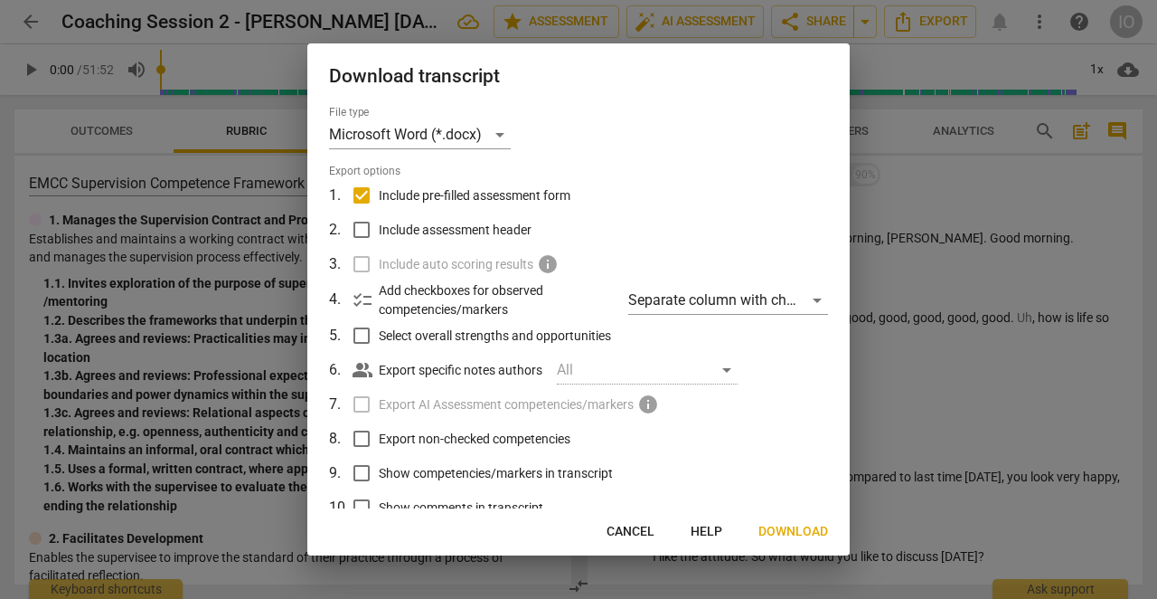
click at [360, 233] on input "Include assessment header" at bounding box center [361, 229] width 34 height 34
checkbox input "true"
click at [359, 330] on input "Select overall strengths and opportunities" at bounding box center [361, 335] width 34 height 34
checkbox input "true"
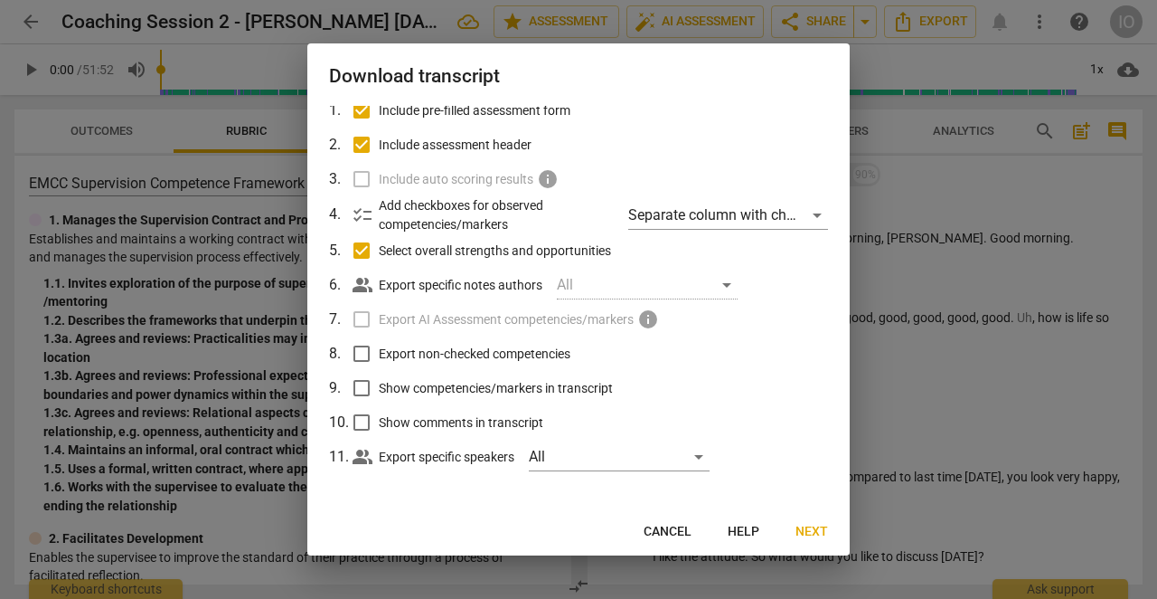
click at [797, 533] on span "Next" at bounding box center [812, 532] width 33 height 18
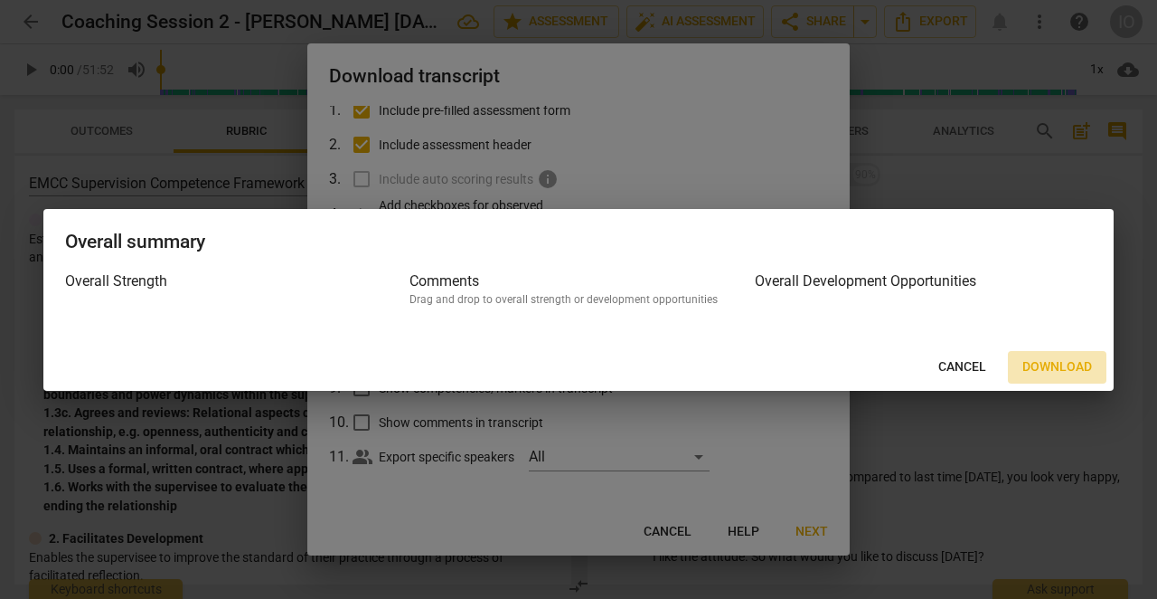
click at [1042, 368] on span "Download" at bounding box center [1058, 367] width 70 height 18
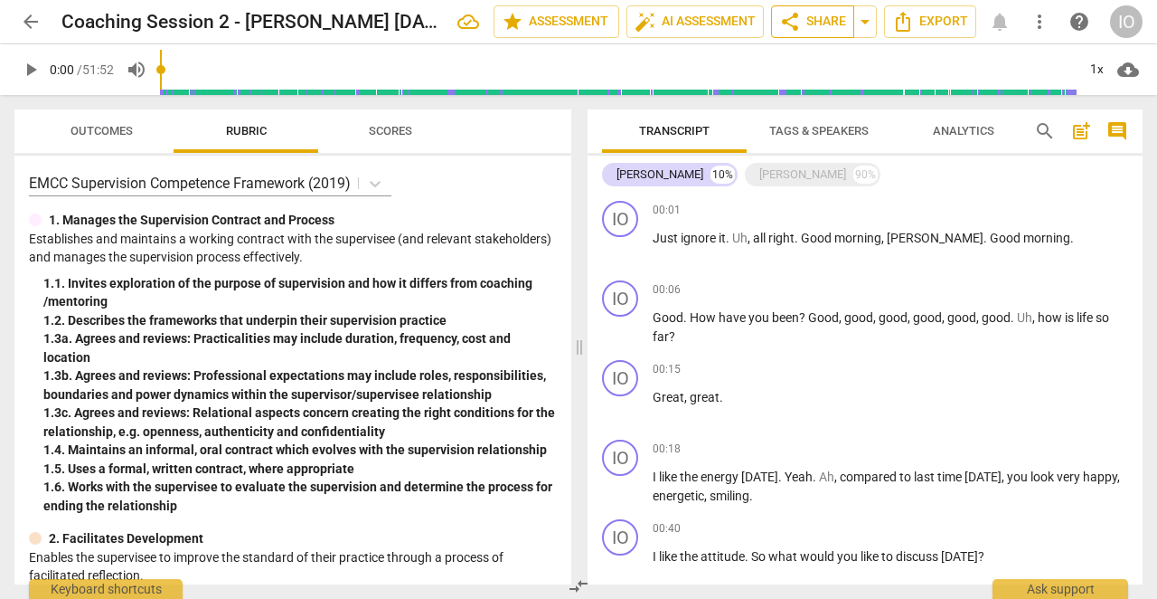
click at [819, 30] on span "share Share" at bounding box center [812, 22] width 67 height 22
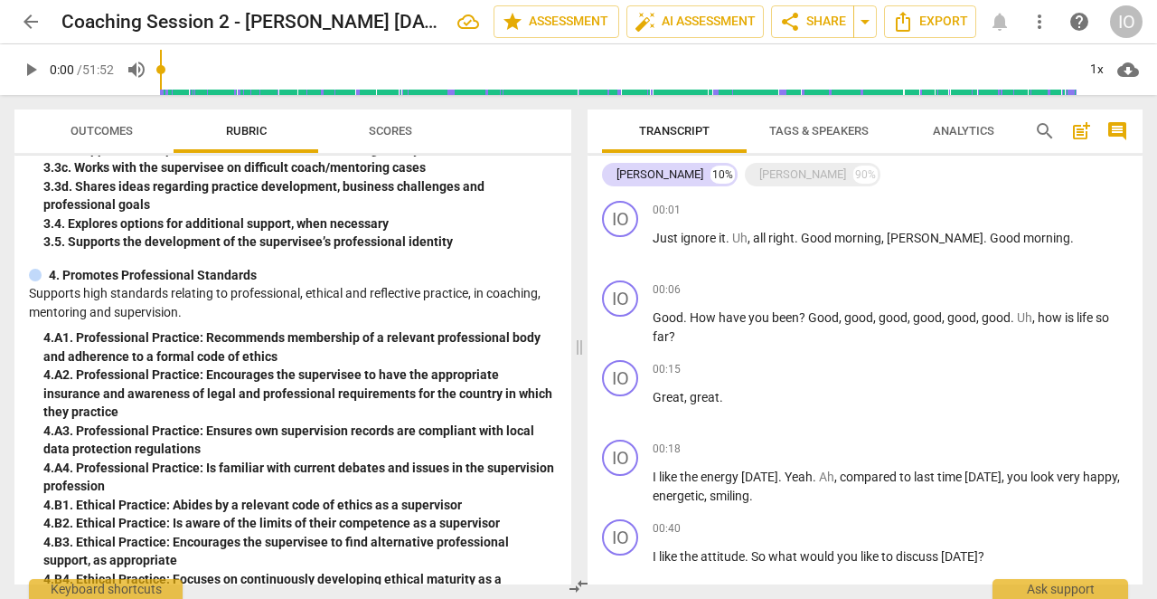
scroll to position [0, 0]
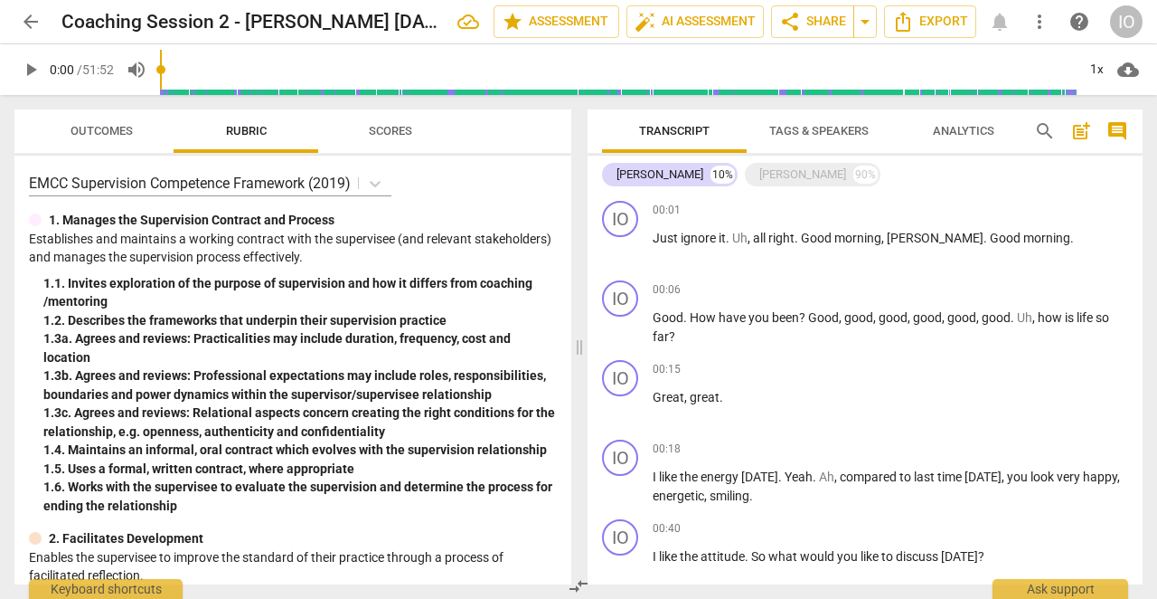
click at [388, 136] on span "Scores" at bounding box center [390, 131] width 43 height 14
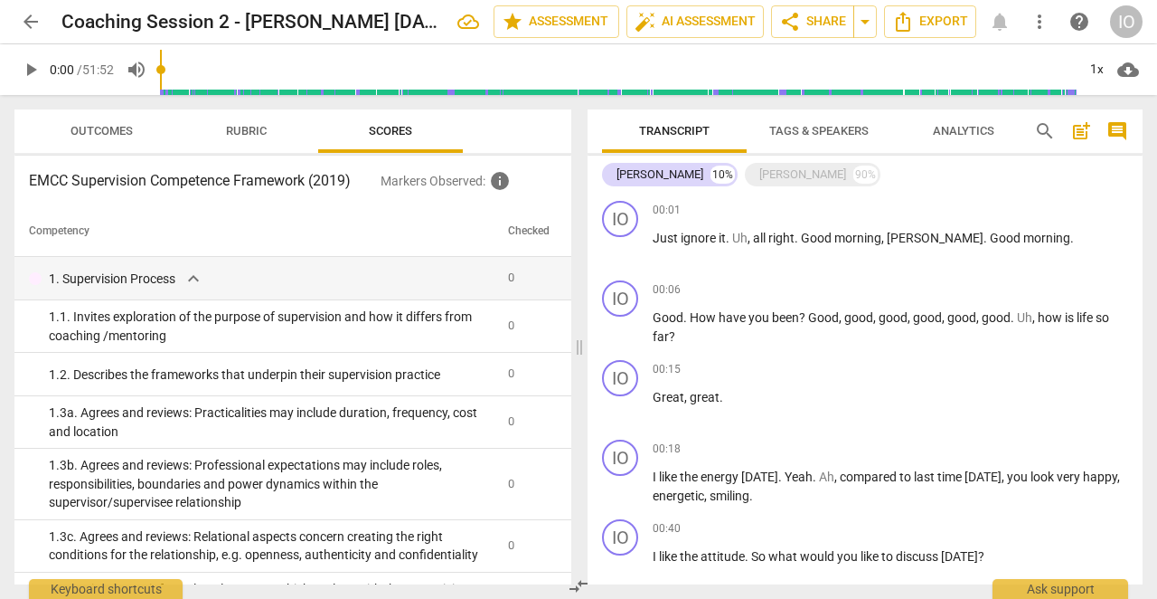
click at [439, 184] on p "Markers Observed : info" at bounding box center [469, 181] width 176 height 22
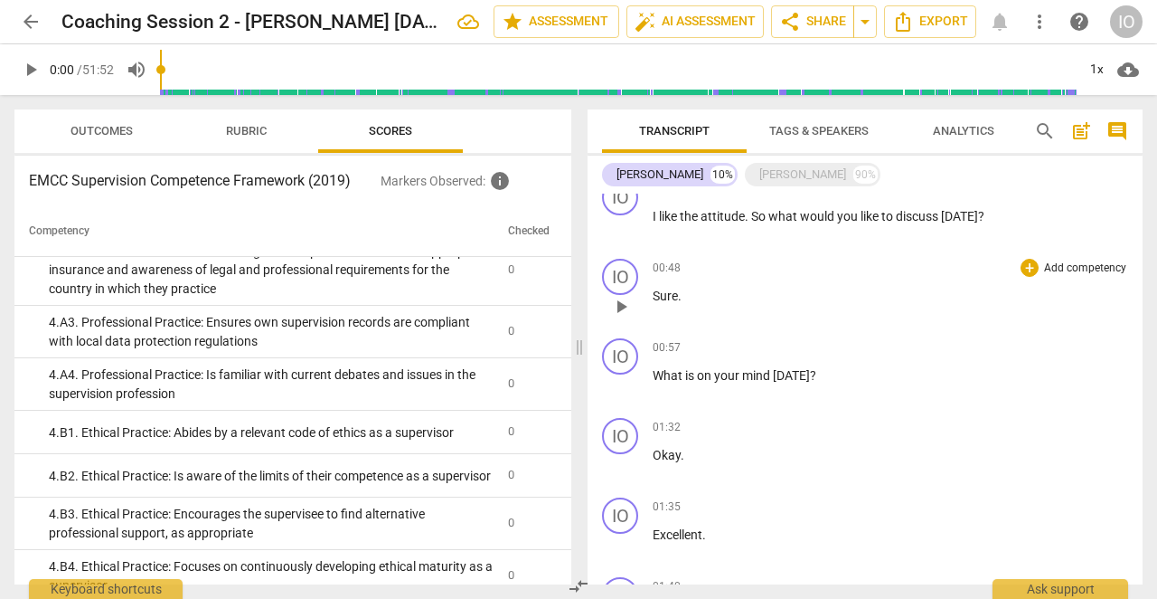
scroll to position [363, 0]
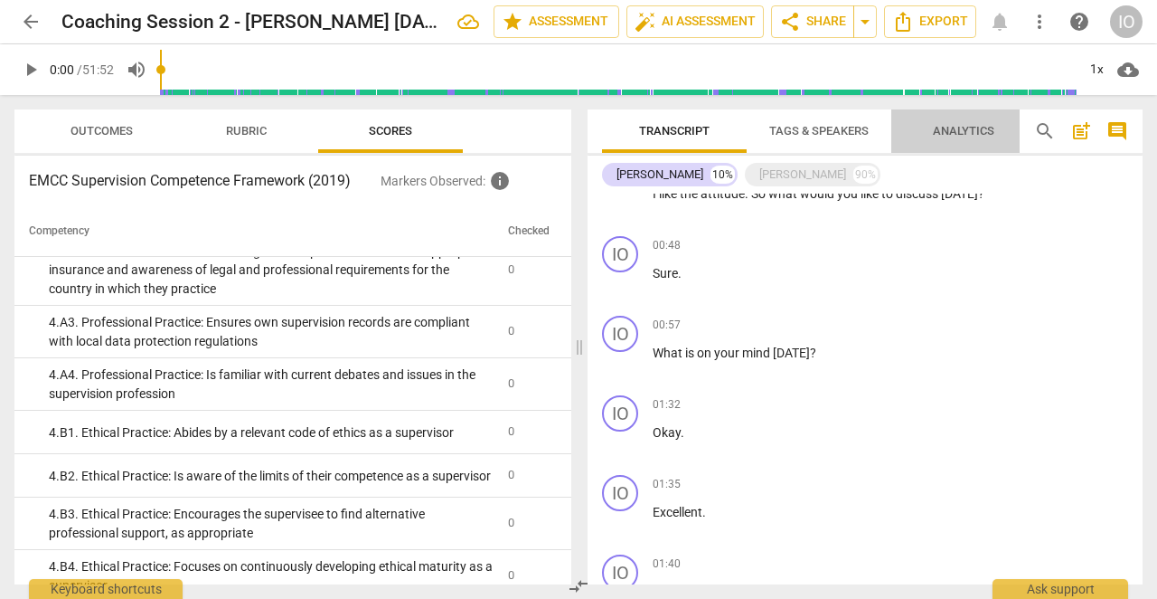
click at [941, 131] on span "Analytics" at bounding box center [963, 131] width 61 height 14
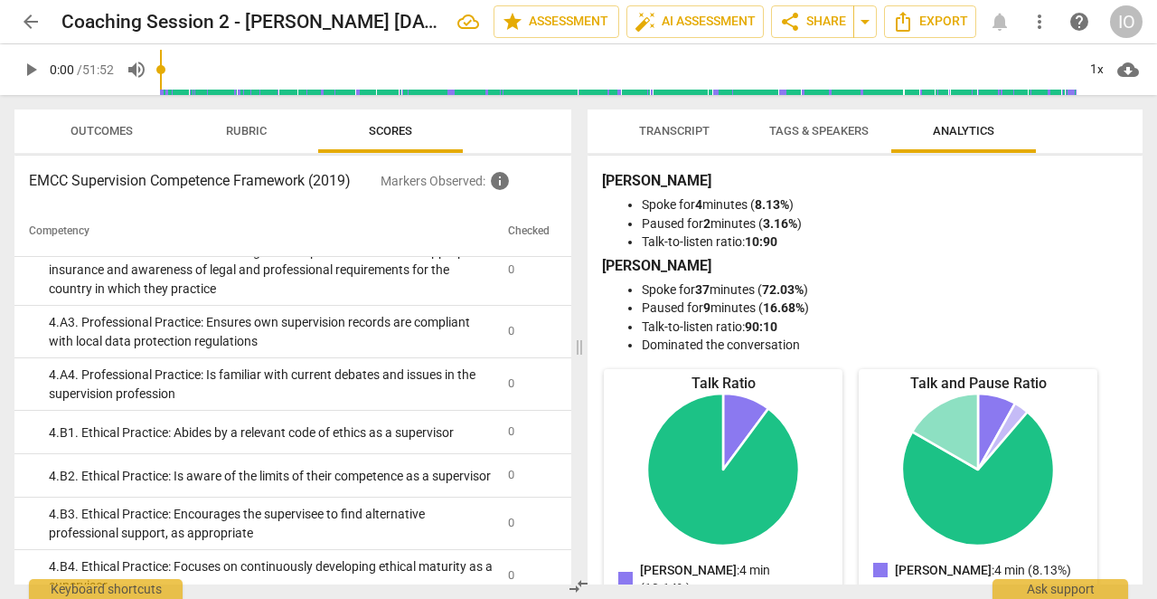
scroll to position [0, 0]
click at [233, 130] on span "Rubric" at bounding box center [246, 131] width 41 height 14
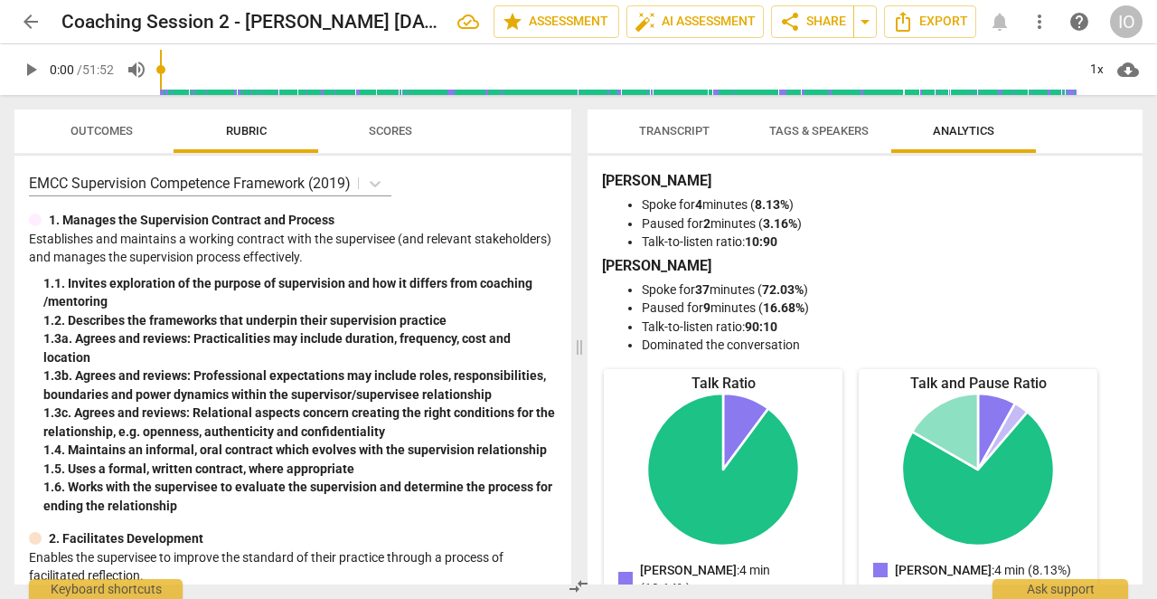
click at [131, 140] on span "Outcomes" at bounding box center [102, 131] width 106 height 24
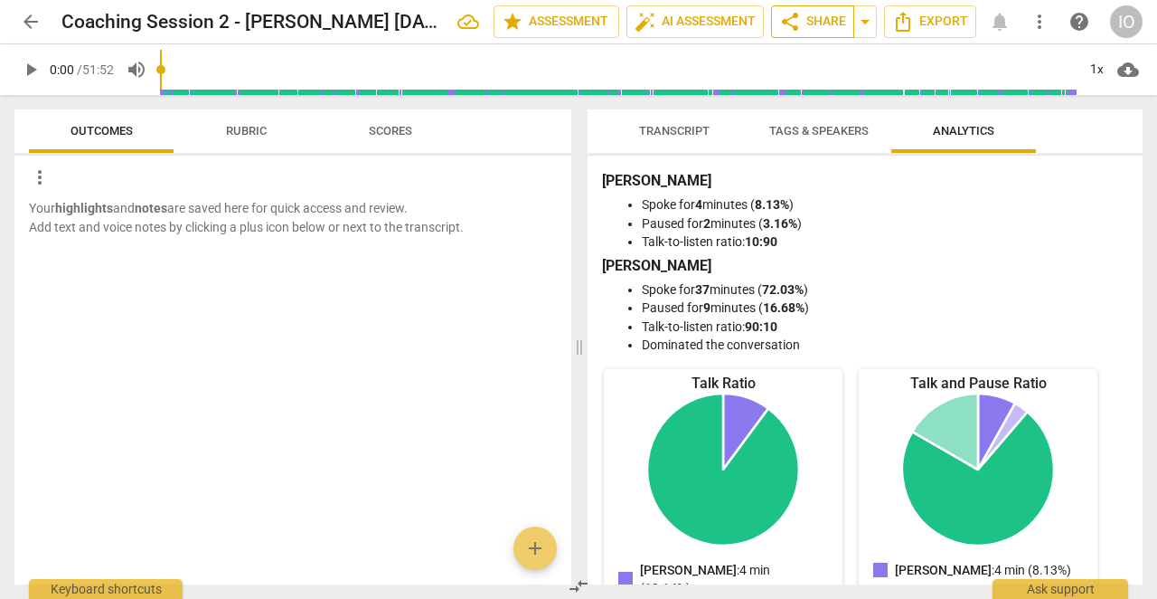
click at [839, 28] on span "share Share" at bounding box center [812, 22] width 67 height 22
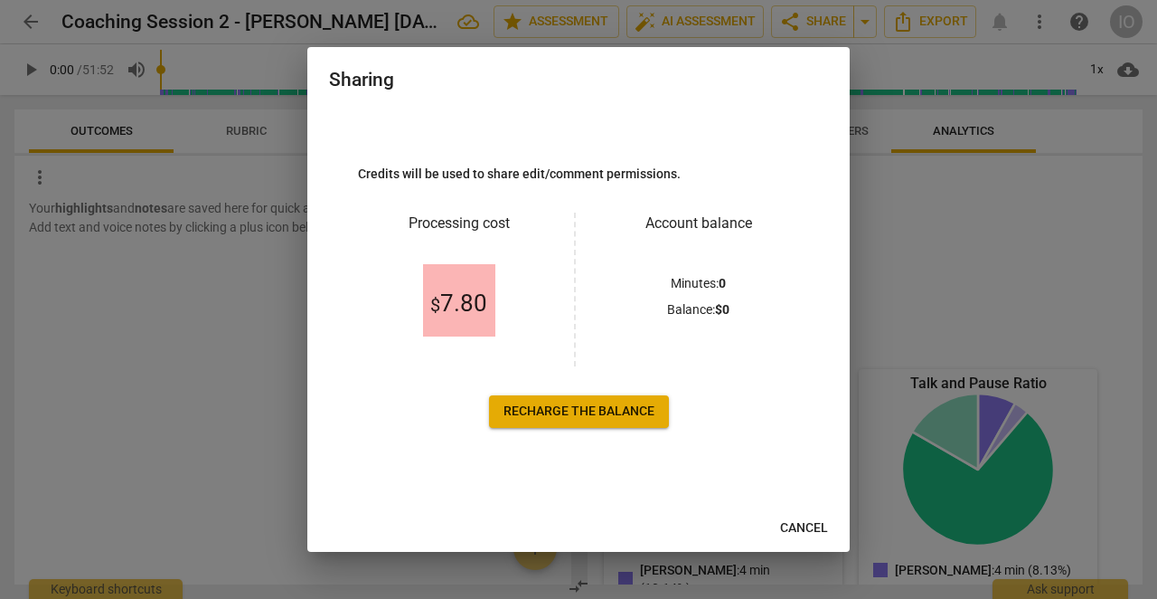
click at [815, 543] on button "Cancel" at bounding box center [804, 528] width 77 height 33
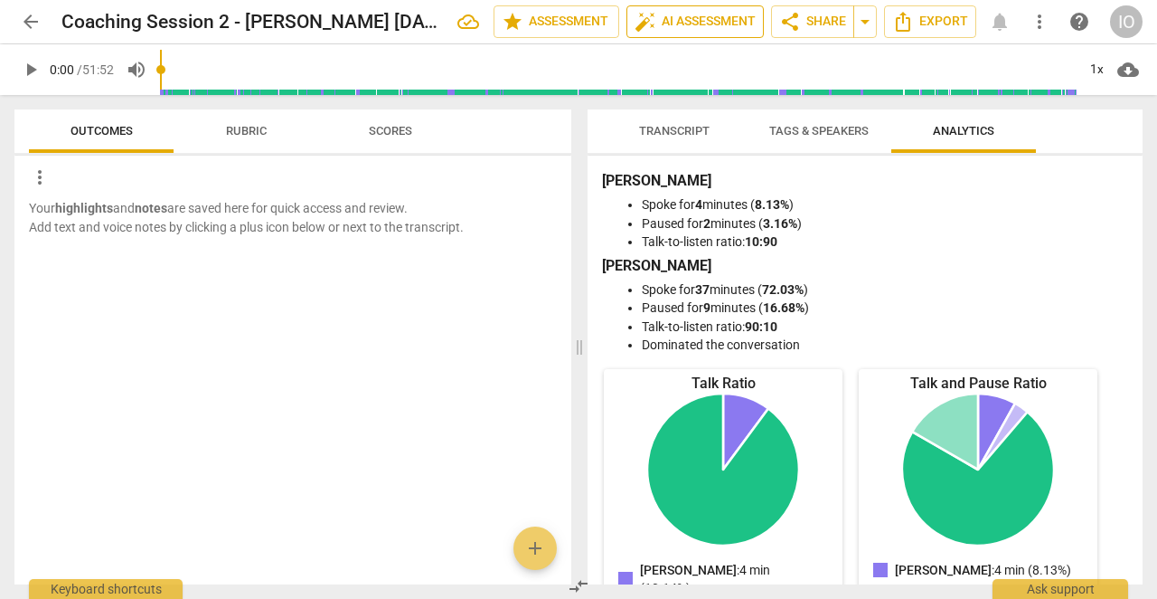
click at [702, 28] on span "auto_fix_high AI Assessment" at bounding box center [695, 22] width 121 height 22
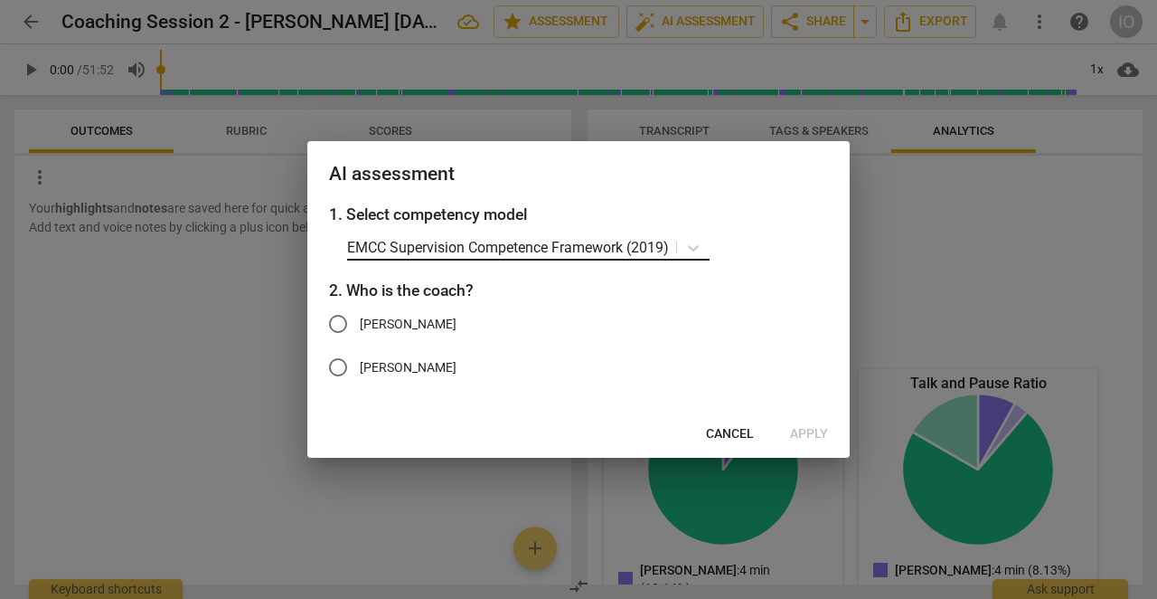
click at [455, 250] on p "EMCC Supervision Competence Framework (2019)" at bounding box center [508, 247] width 322 height 21
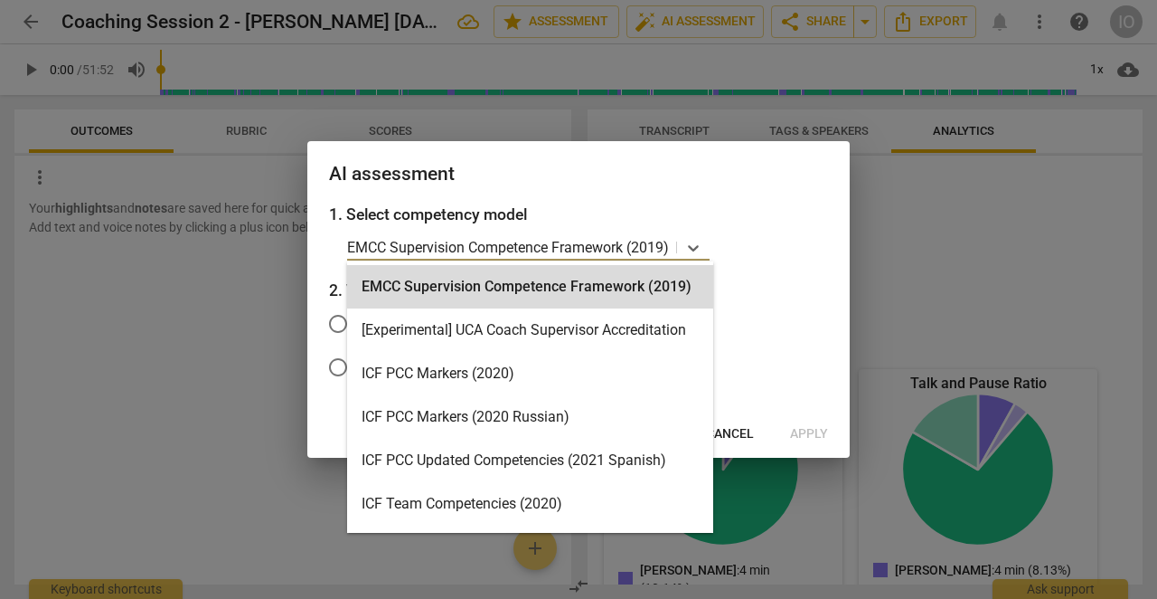
click at [473, 250] on p "EMCC Supervision Competence Framework (2019)" at bounding box center [508, 247] width 322 height 21
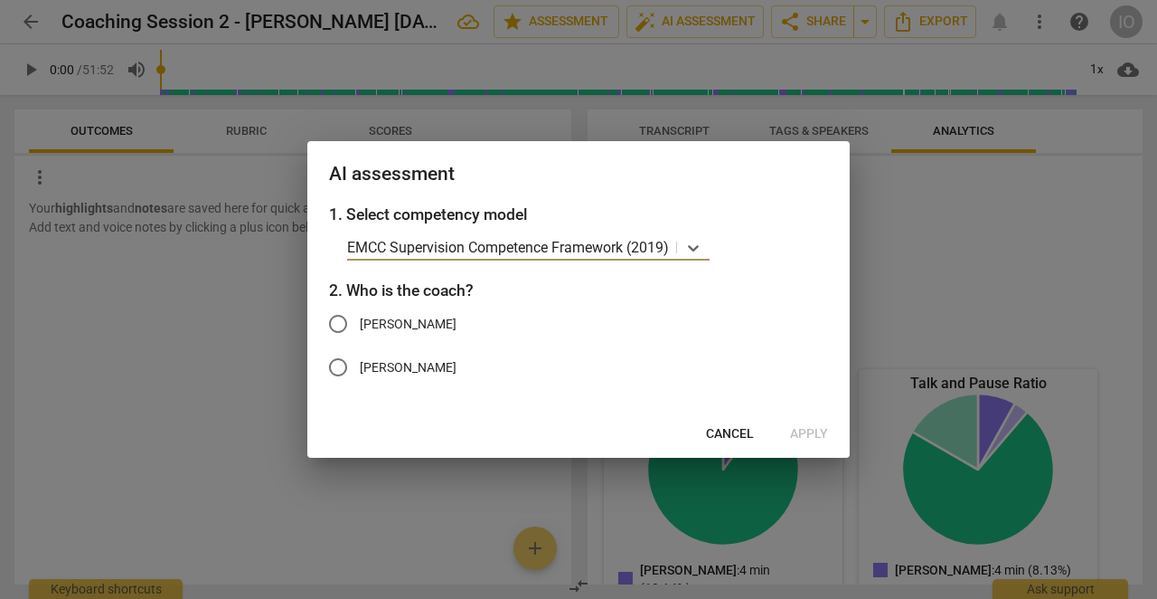
click at [349, 320] on input "Imran Osman" at bounding box center [337, 323] width 43 height 43
radio input "true"
click at [828, 444] on button "Apply" at bounding box center [809, 434] width 67 height 33
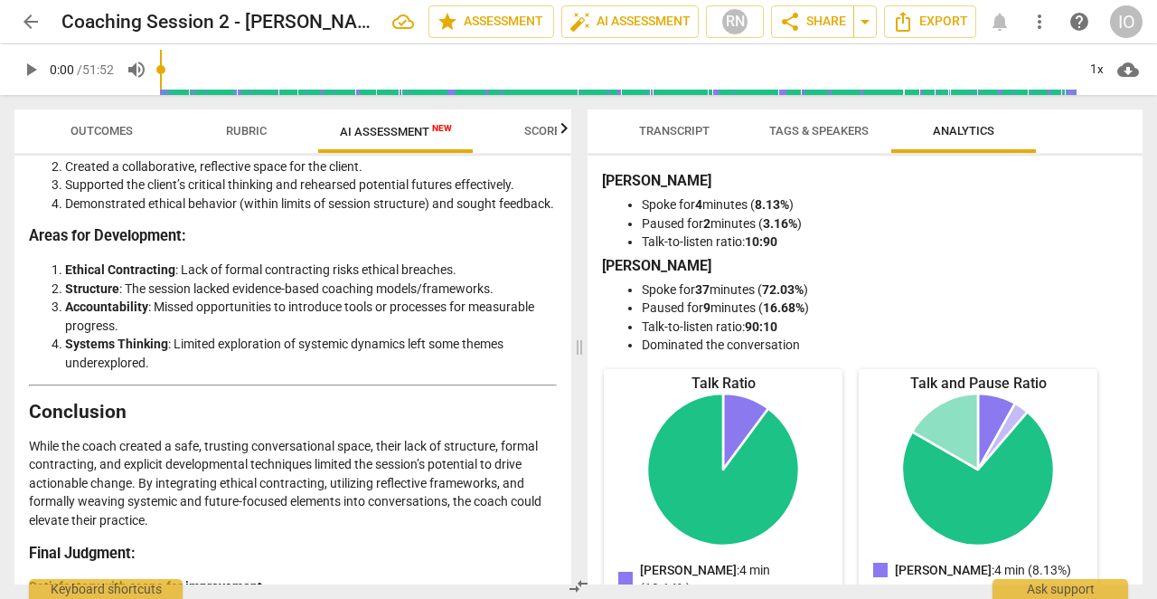
click at [538, 137] on span "Scores" at bounding box center [546, 131] width 87 height 24
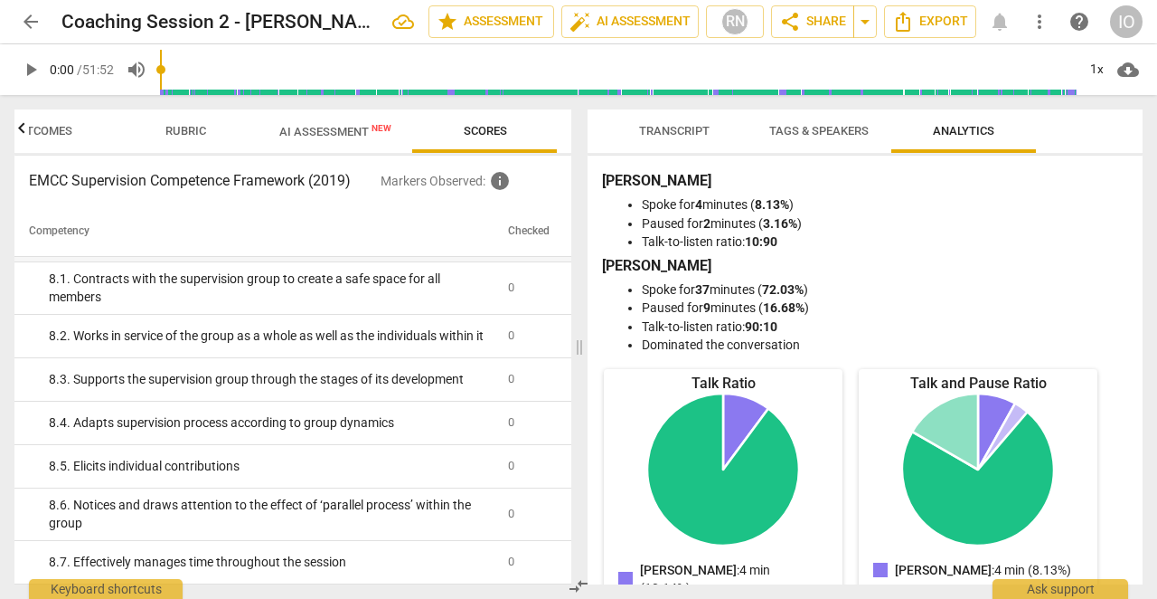
scroll to position [3150, 0]
click at [359, 135] on span "AI Assessment New" at bounding box center [335, 132] width 112 height 14
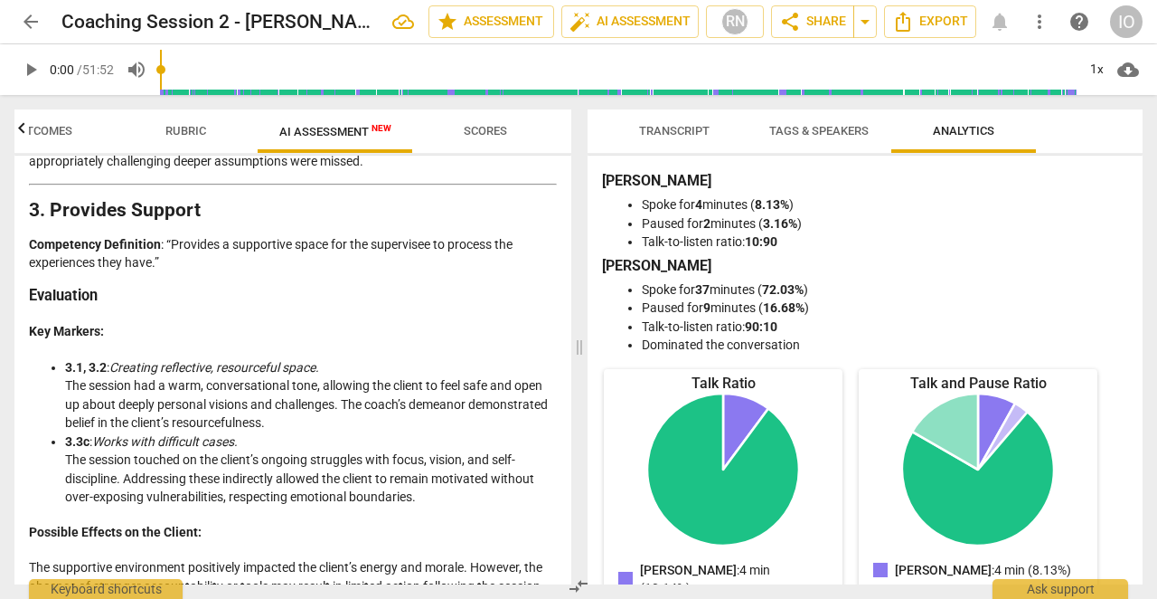
scroll to position [1541, 0]
